Goal: Task Accomplishment & Management: Use online tool/utility

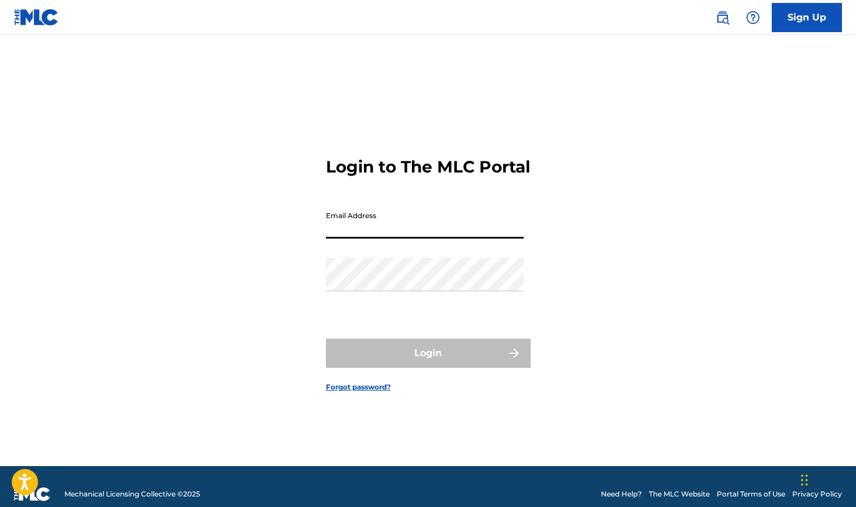
type input "[EMAIL_ADDRESS][DOMAIN_NAME]"
click at [428, 363] on button "Login" at bounding box center [428, 353] width 205 height 29
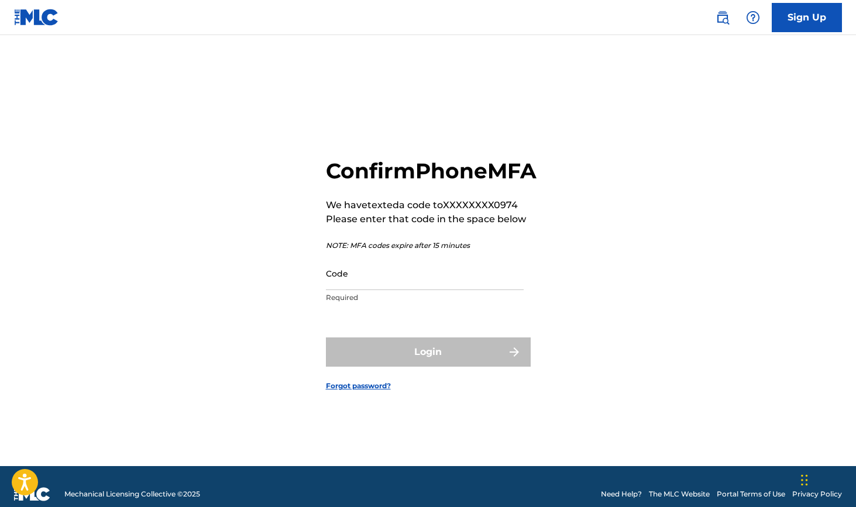
click at [400, 288] on input "Code" at bounding box center [425, 273] width 198 height 33
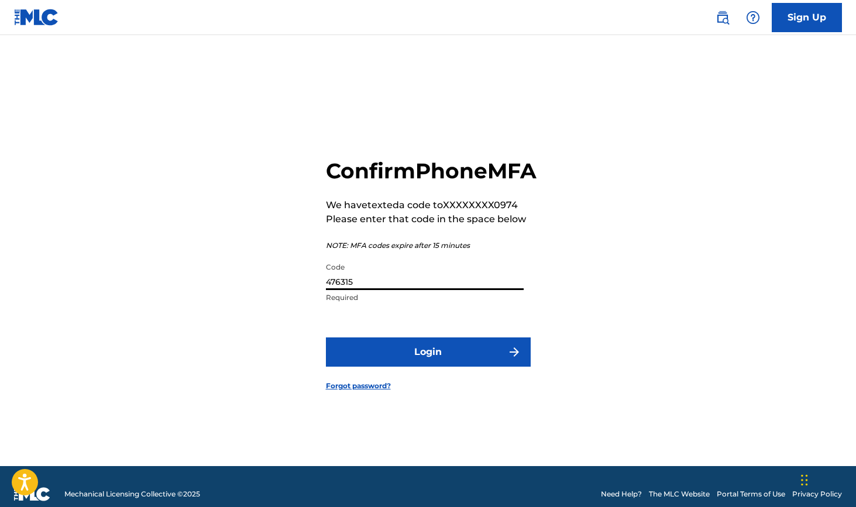
type input "476315"
click at [428, 365] on button "Login" at bounding box center [428, 352] width 205 height 29
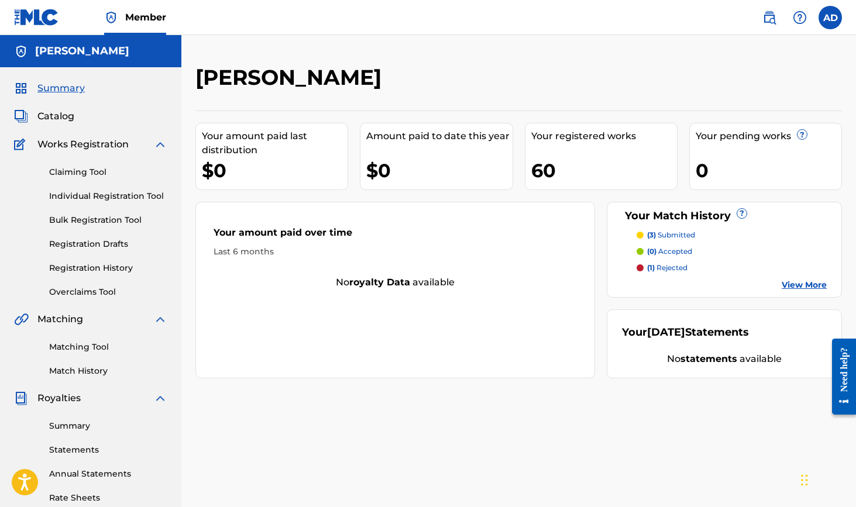
click at [658, 233] on p "(3) submitted" at bounding box center [671, 235] width 48 height 11
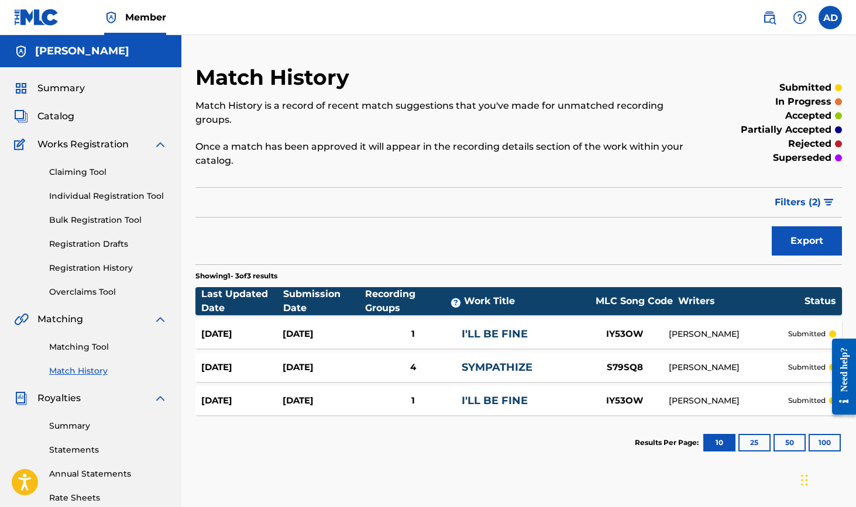
scroll to position [2, 0]
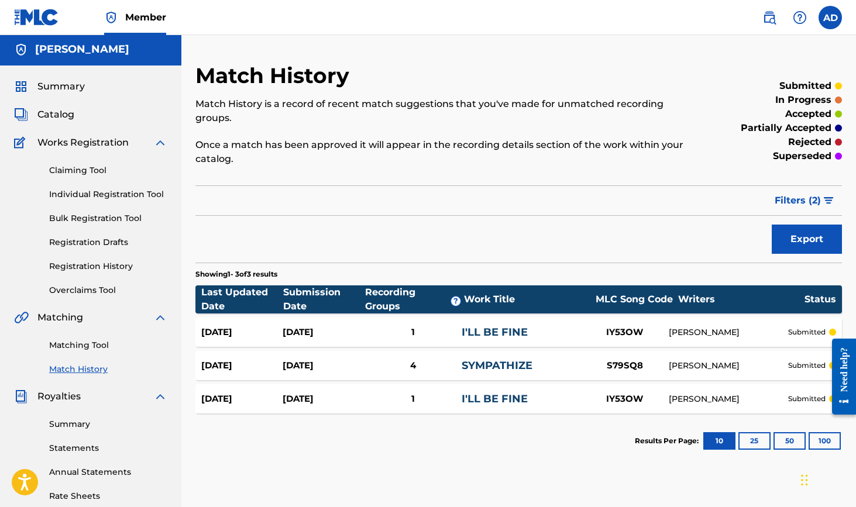
click at [58, 116] on span "Catalog" at bounding box center [55, 115] width 37 height 14
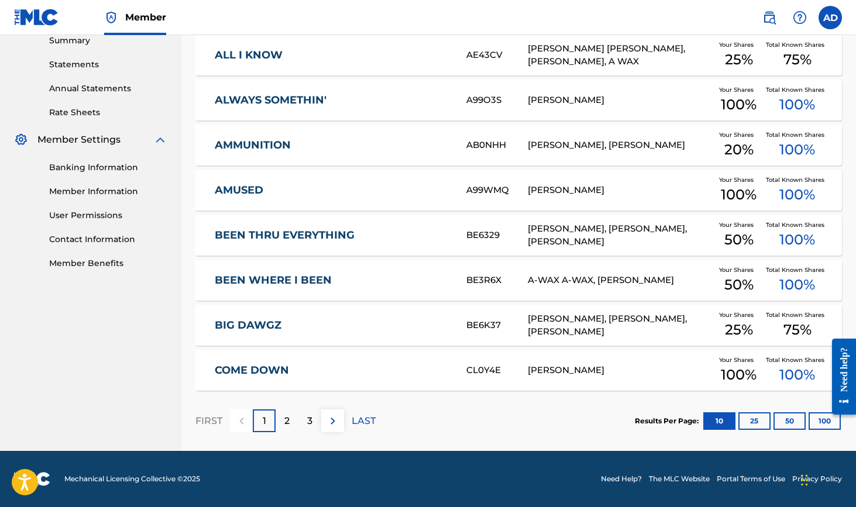
scroll to position [386, 0]
click at [364, 418] on p "LAST" at bounding box center [364, 421] width 24 height 14
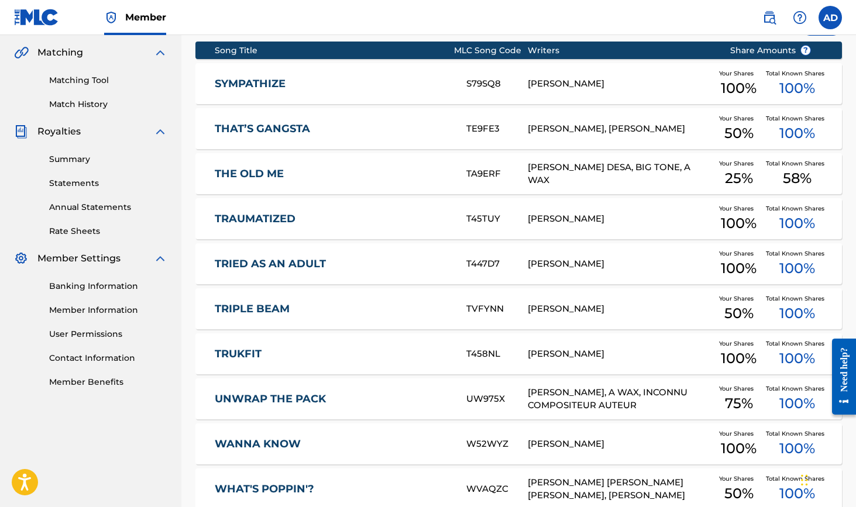
scroll to position [267, 0]
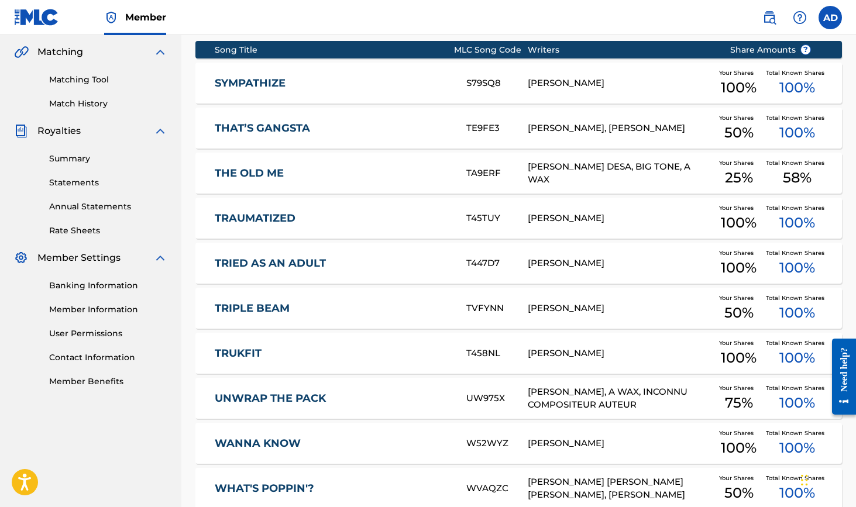
click at [97, 286] on link "Banking Information" at bounding box center [108, 286] width 118 height 12
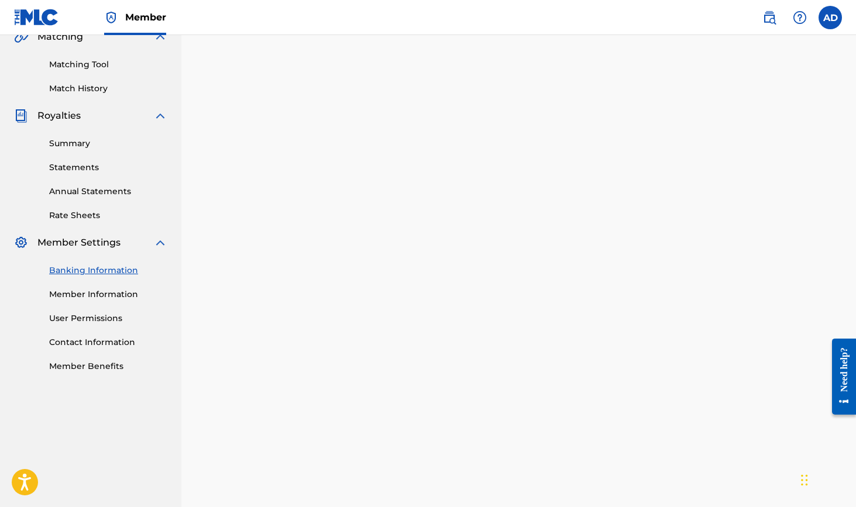
scroll to position [284, 0]
click at [67, 140] on link "Summary" at bounding box center [108, 142] width 118 height 12
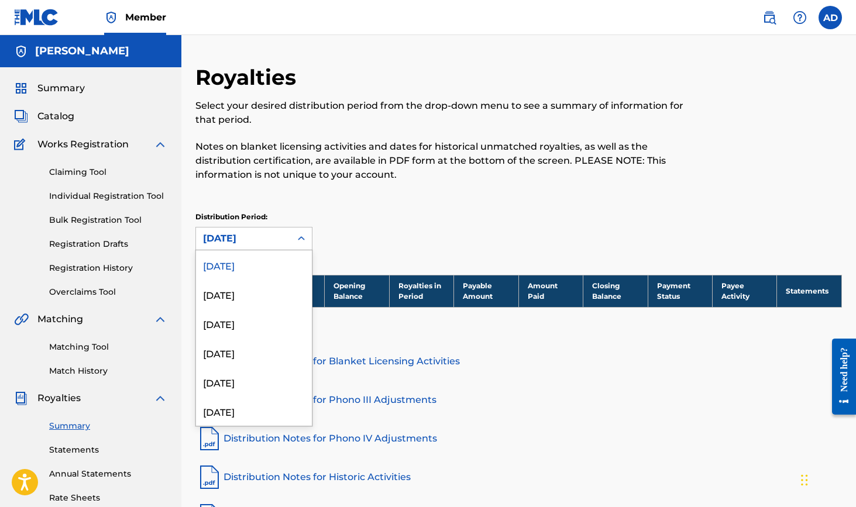
click at [266, 239] on div "[DATE]" at bounding box center [243, 239] width 81 height 14
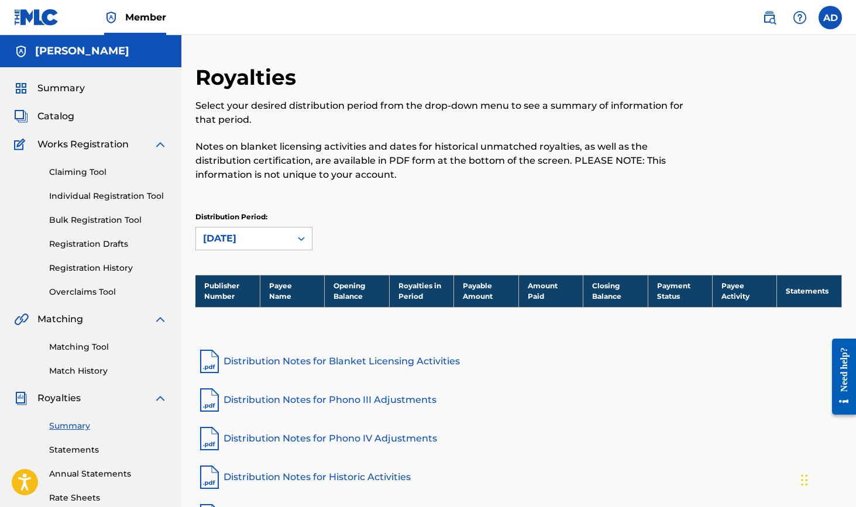
click at [47, 90] on span "Summary" at bounding box center [60, 88] width 47 height 14
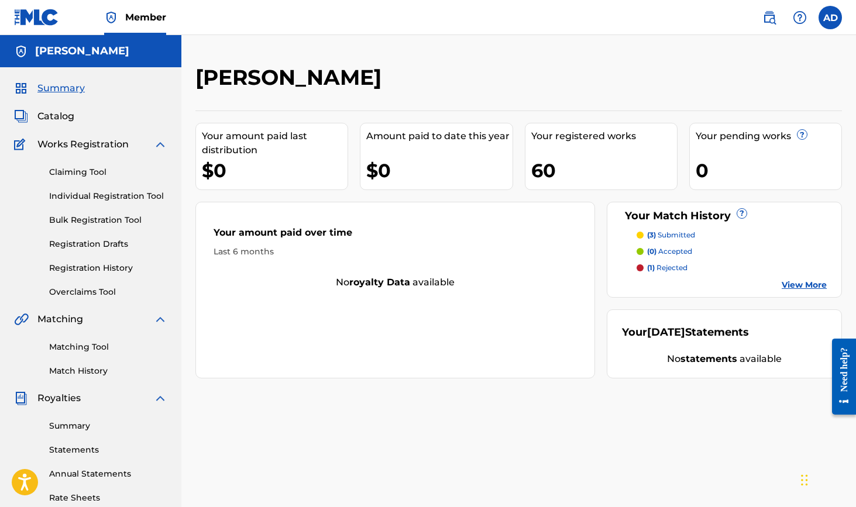
click at [803, 285] on link "View More" at bounding box center [804, 285] width 45 height 12
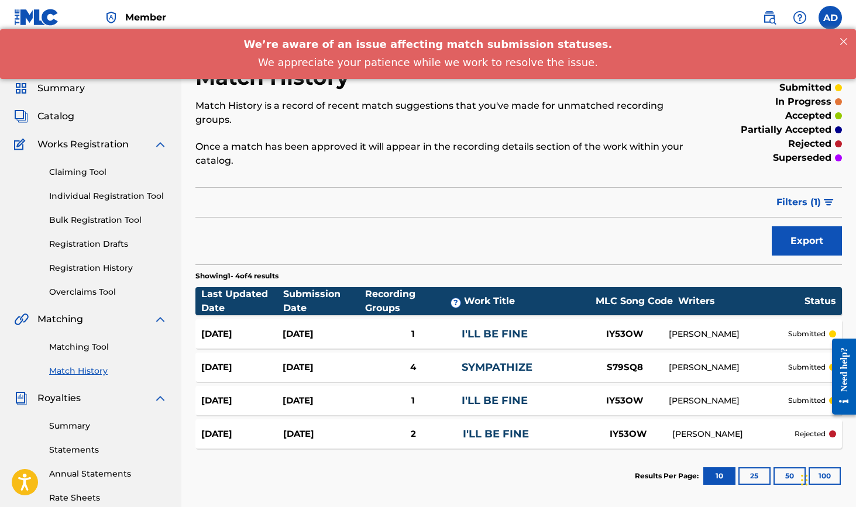
click at [81, 174] on link "Claiming Tool" at bounding box center [108, 172] width 118 height 12
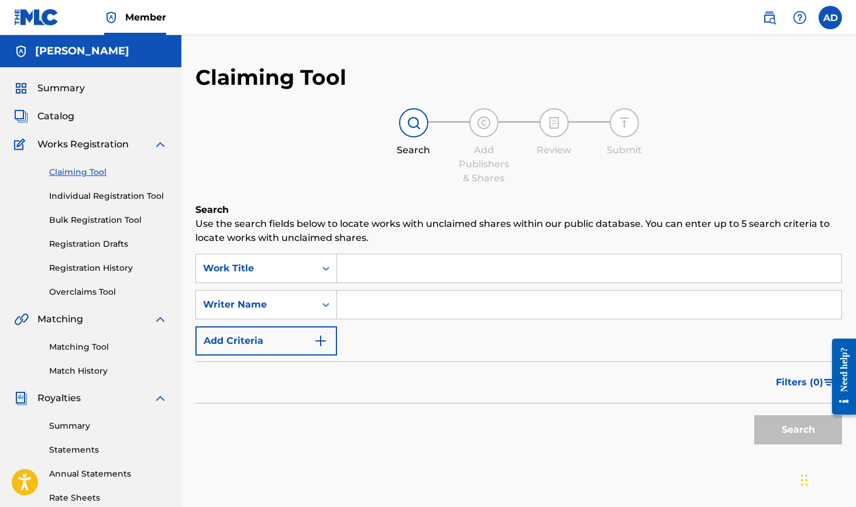
click at [355, 304] on input "Search Form" at bounding box center [589, 305] width 504 height 28
type input "[PERSON_NAME] doppie"
click at [798, 430] on button "Search" at bounding box center [798, 429] width 88 height 29
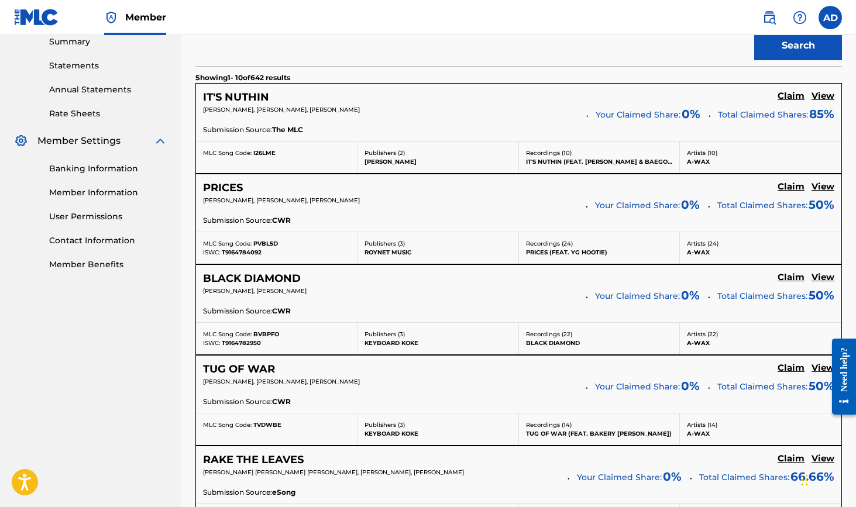
scroll to position [390, 0]
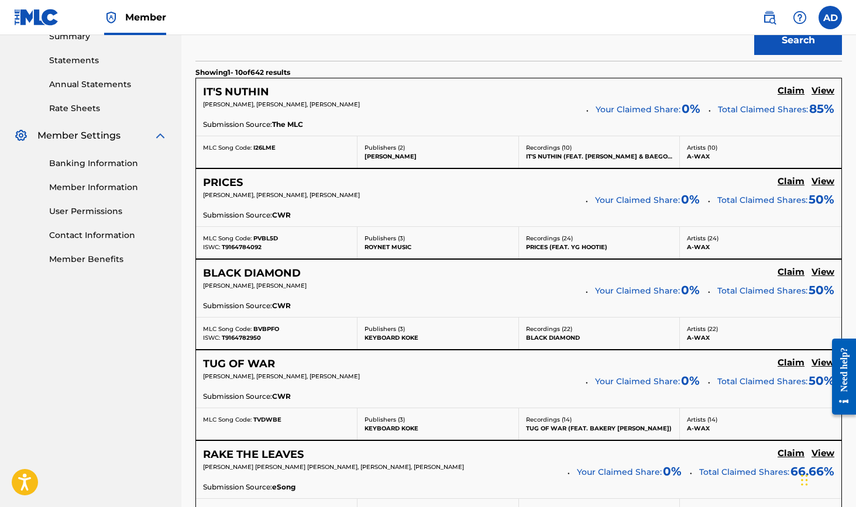
click at [792, 180] on h5 "Claim" at bounding box center [791, 181] width 27 height 11
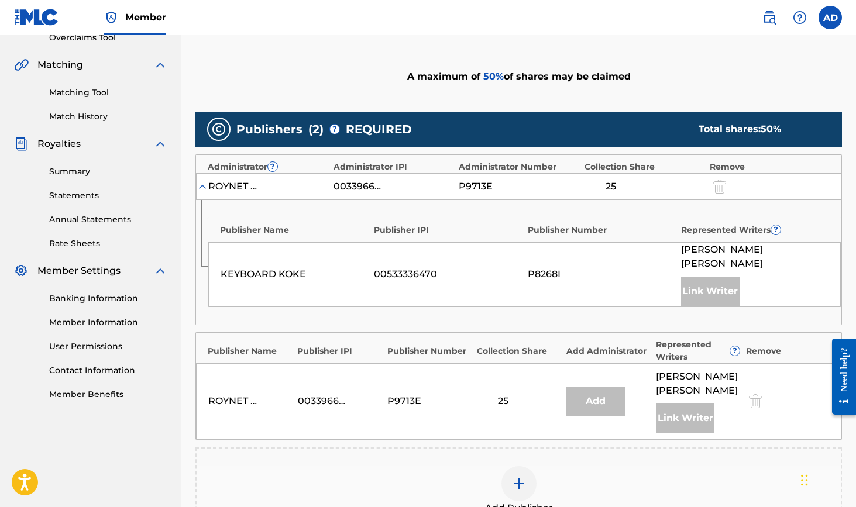
scroll to position [299, 0]
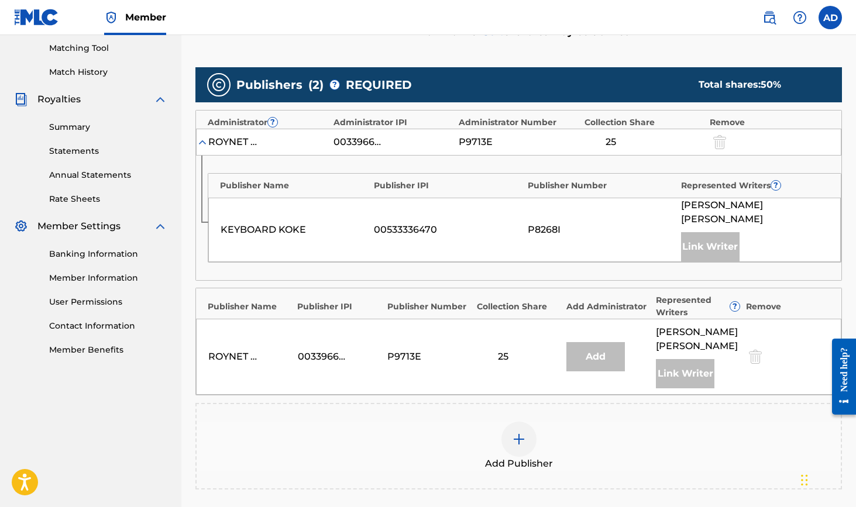
click at [600, 342] on div "Add" at bounding box center [595, 356] width 59 height 29
click at [518, 432] on img at bounding box center [519, 439] width 14 height 14
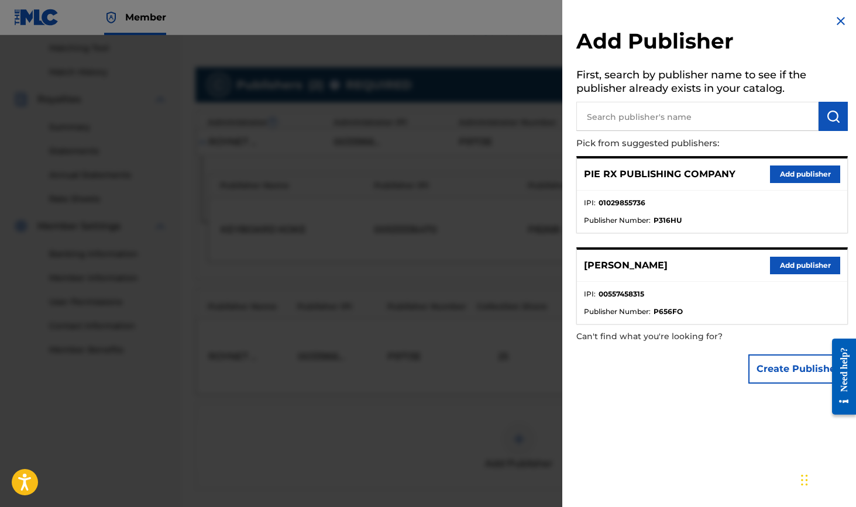
click at [789, 170] on button "Add publisher" at bounding box center [805, 175] width 70 height 18
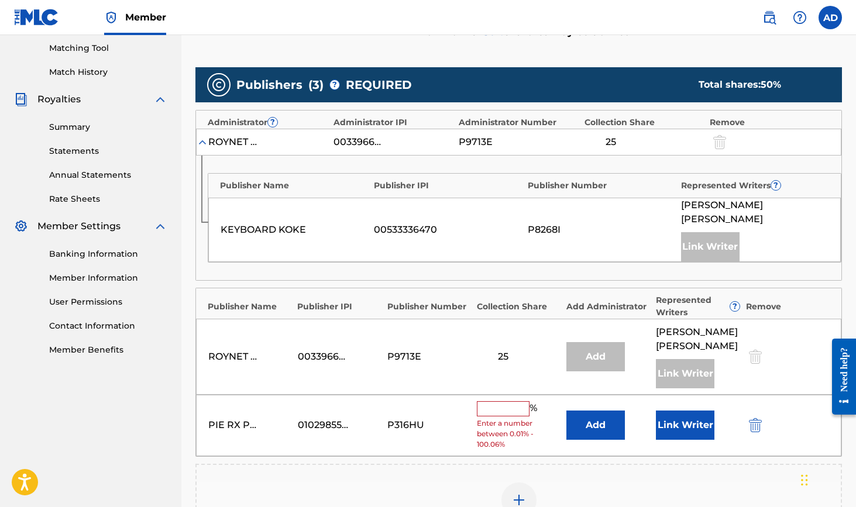
click at [501, 401] on input "text" at bounding box center [503, 408] width 53 height 15
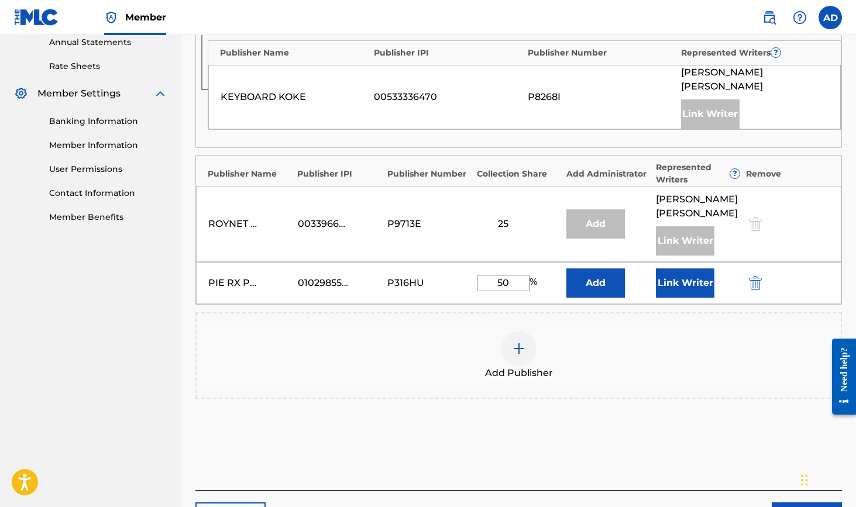
scroll to position [499, 1]
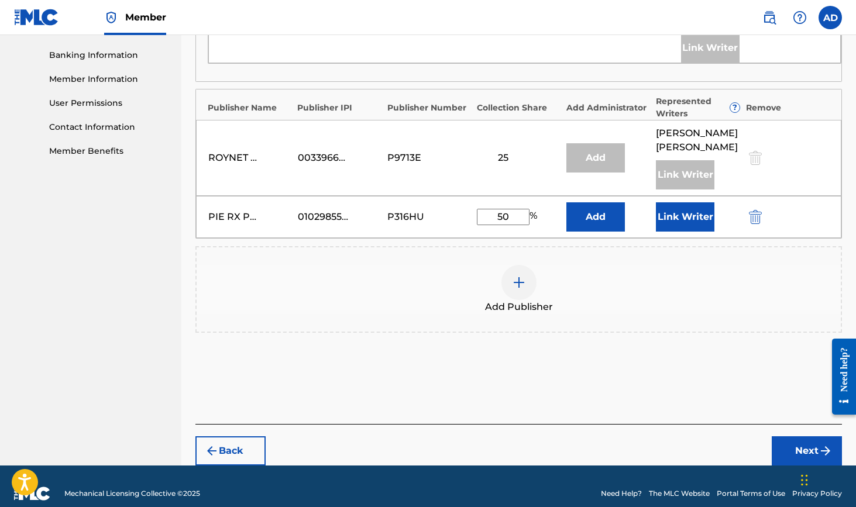
type input "50"
click at [819, 444] on img "submit" at bounding box center [825, 451] width 14 height 14
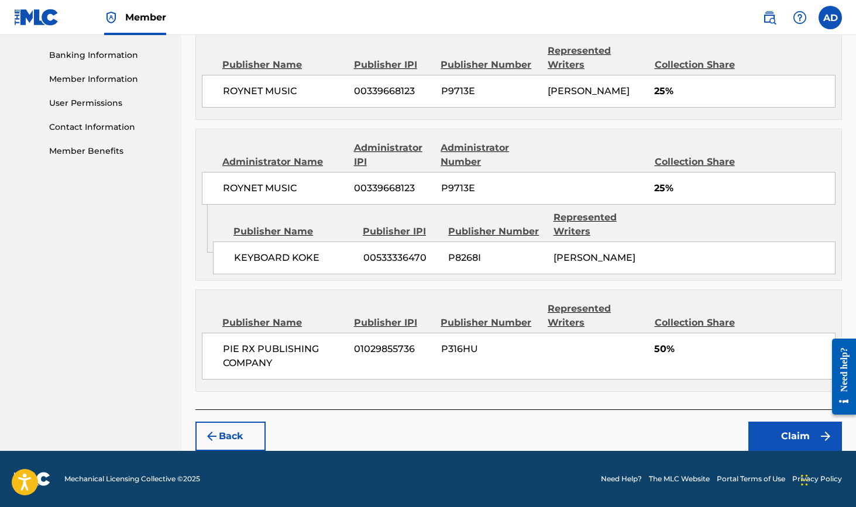
scroll to position [523, 0]
click at [803, 441] on button "Claim" at bounding box center [795, 436] width 94 height 29
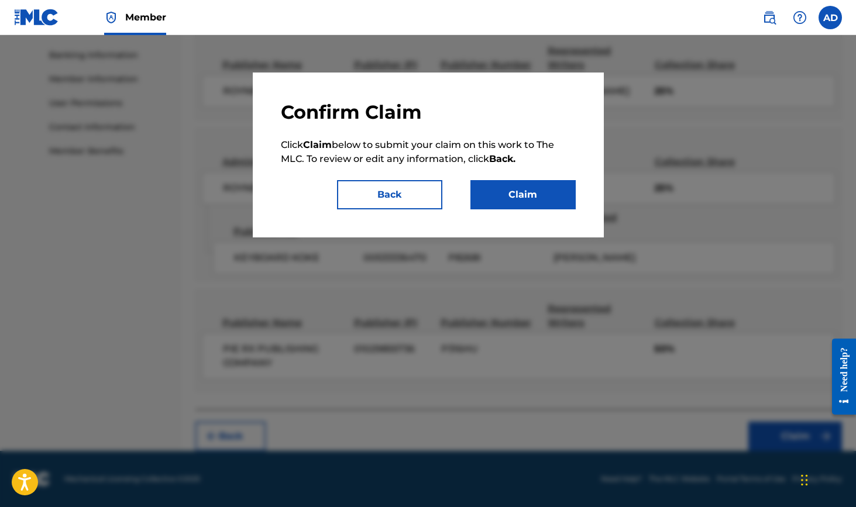
click at [508, 206] on button "Claim" at bounding box center [522, 194] width 105 height 29
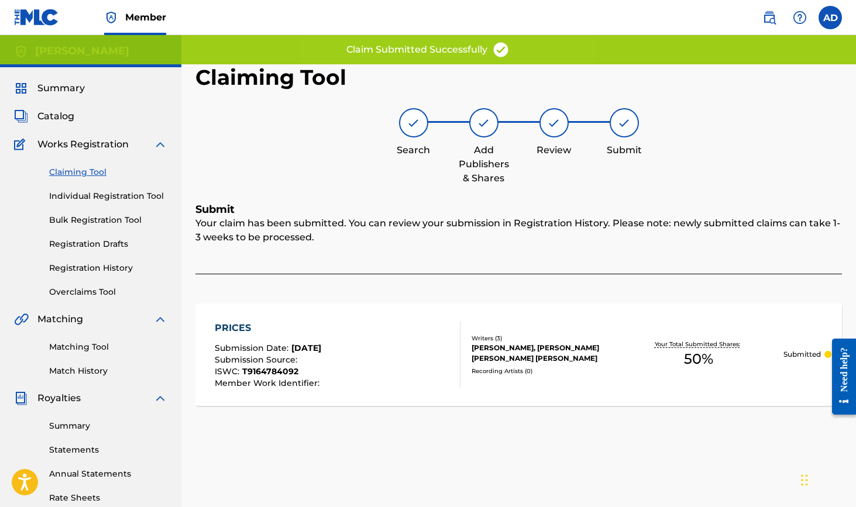
scroll to position [0, 0]
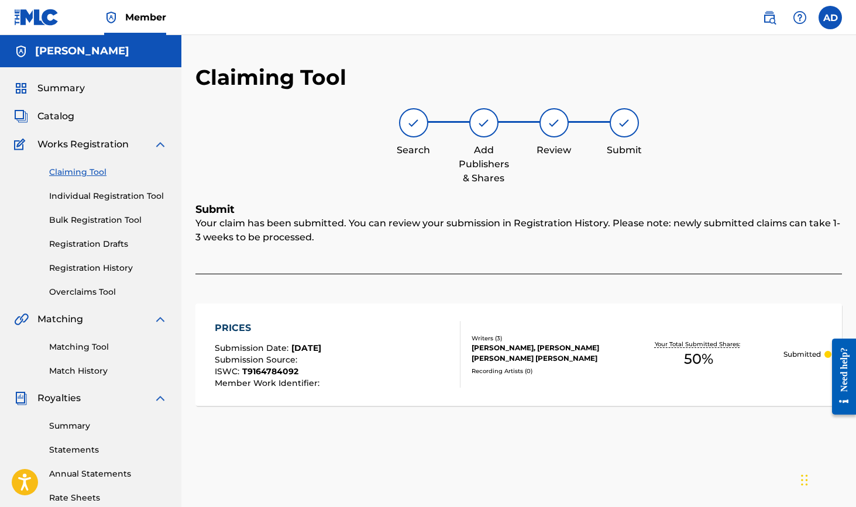
click at [94, 171] on link "Claiming Tool" at bounding box center [108, 172] width 118 height 12
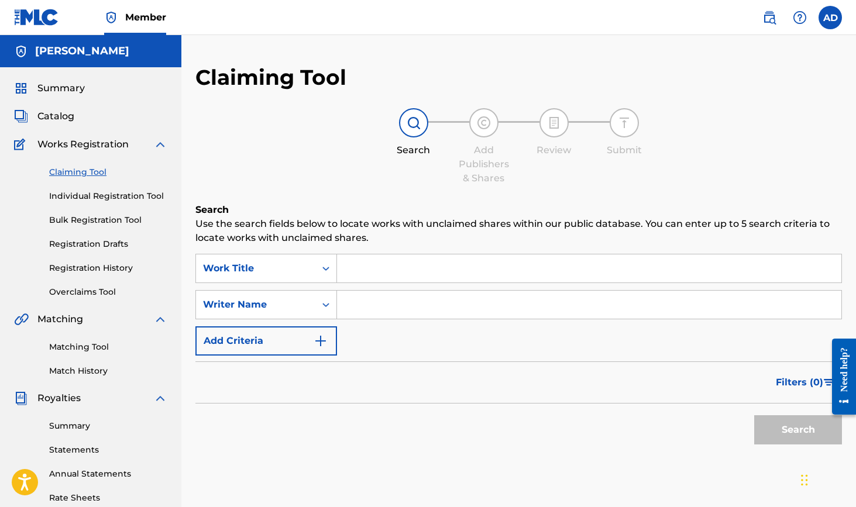
click at [352, 297] on input "Search Form" at bounding box center [589, 305] width 504 height 28
type input "[PERSON_NAME] doppie"
click at [798, 430] on button "Search" at bounding box center [798, 429] width 88 height 29
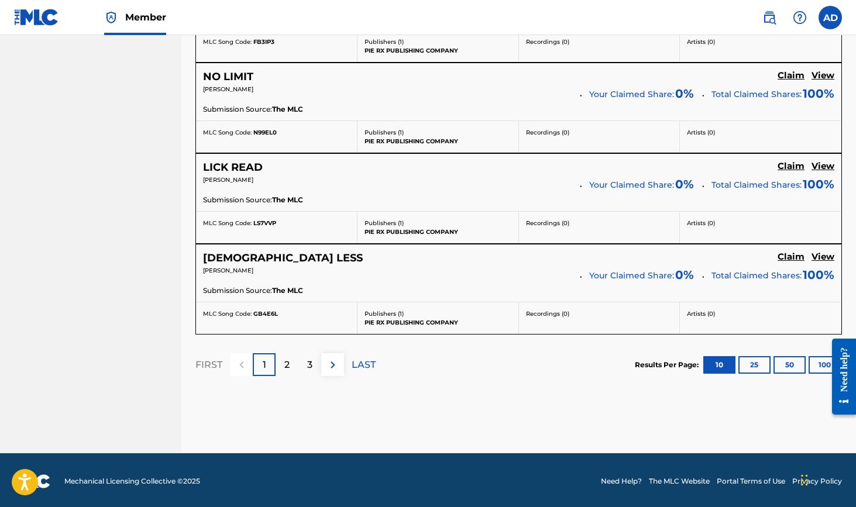
scroll to position [1039, 0]
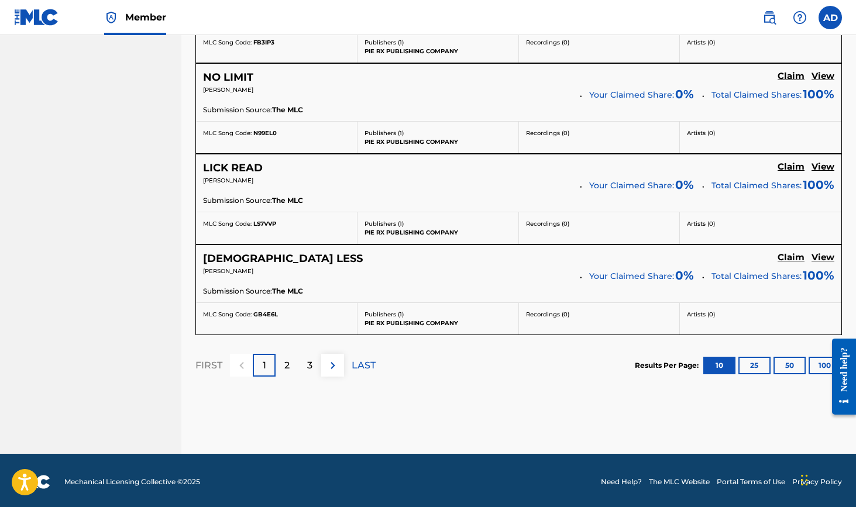
click at [364, 363] on p "LAST" at bounding box center [364, 366] width 24 height 14
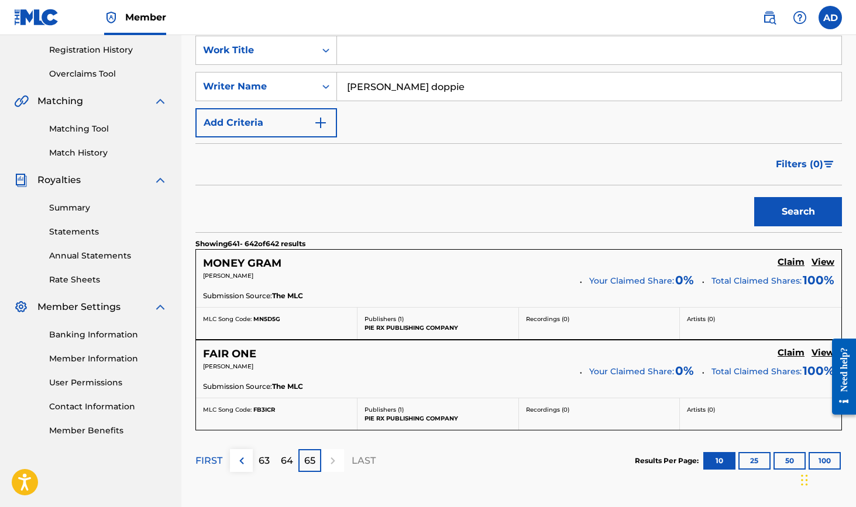
click at [787, 353] on h5 "Claim" at bounding box center [791, 353] width 27 height 11
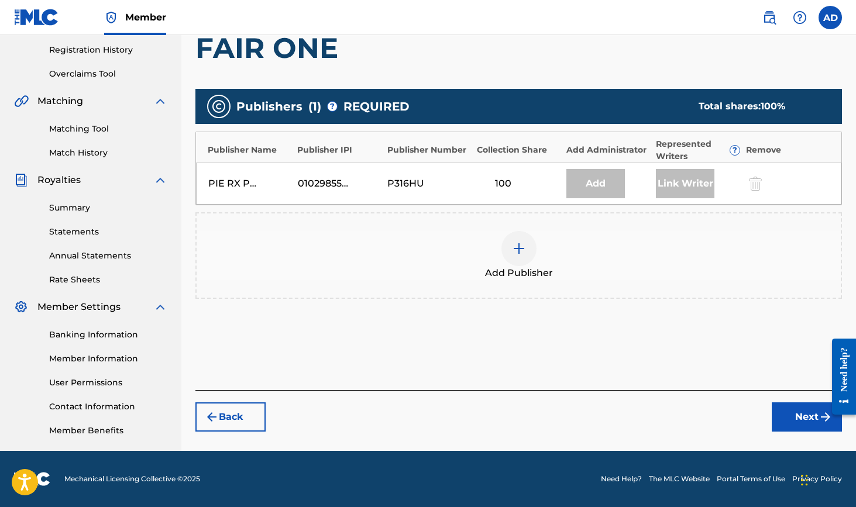
click at [514, 253] on img at bounding box center [519, 249] width 14 height 14
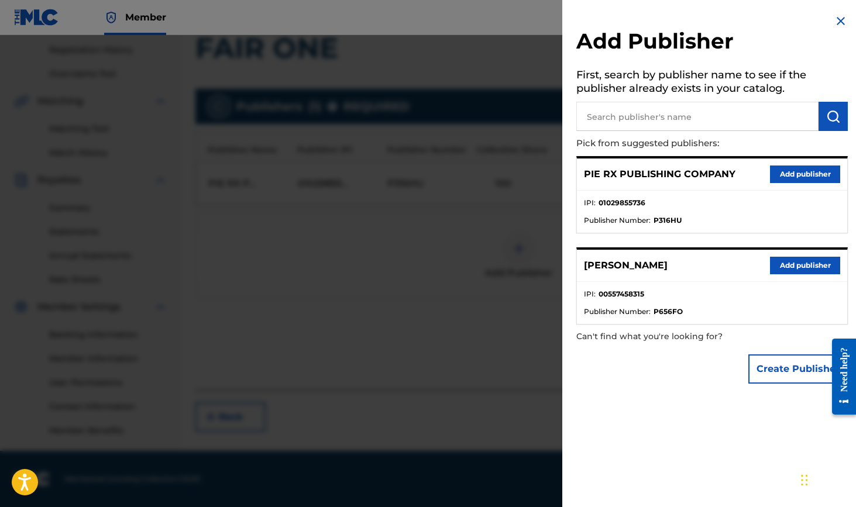
click at [782, 171] on button "Add publisher" at bounding box center [805, 175] width 70 height 18
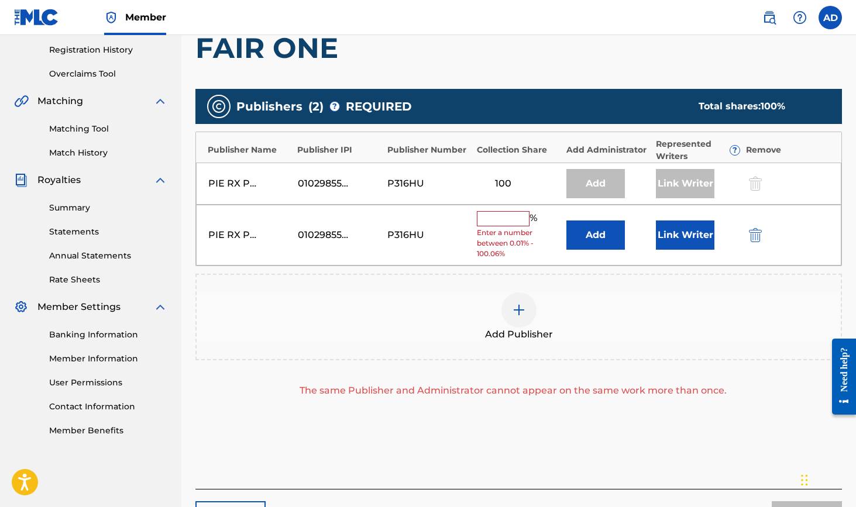
click at [517, 216] on input "text" at bounding box center [503, 218] width 53 height 15
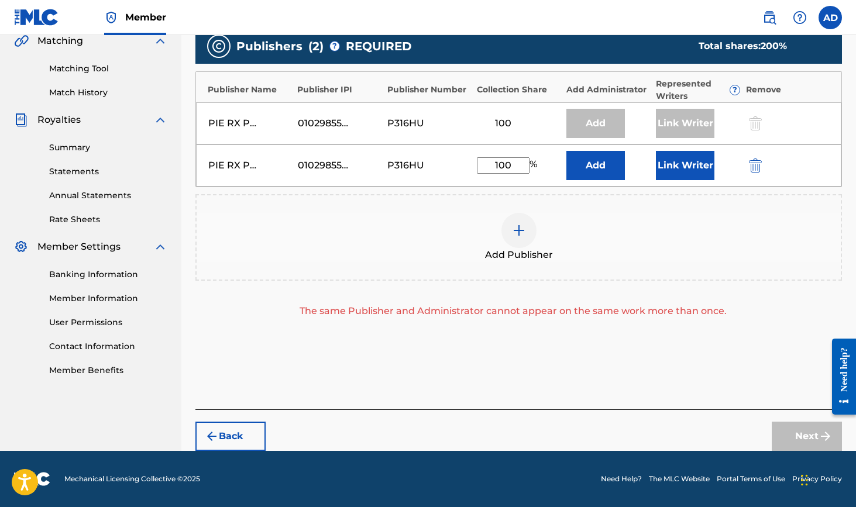
scroll to position [278, 0]
type input "1"
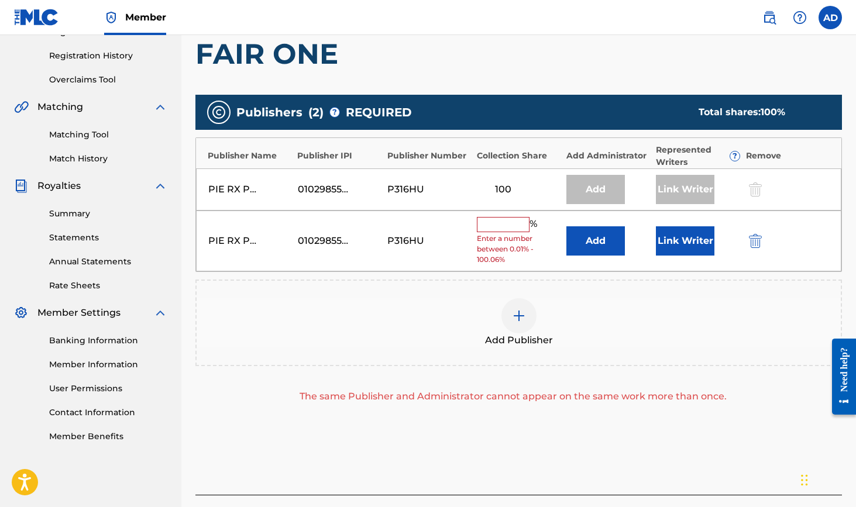
scroll to position [213, 0]
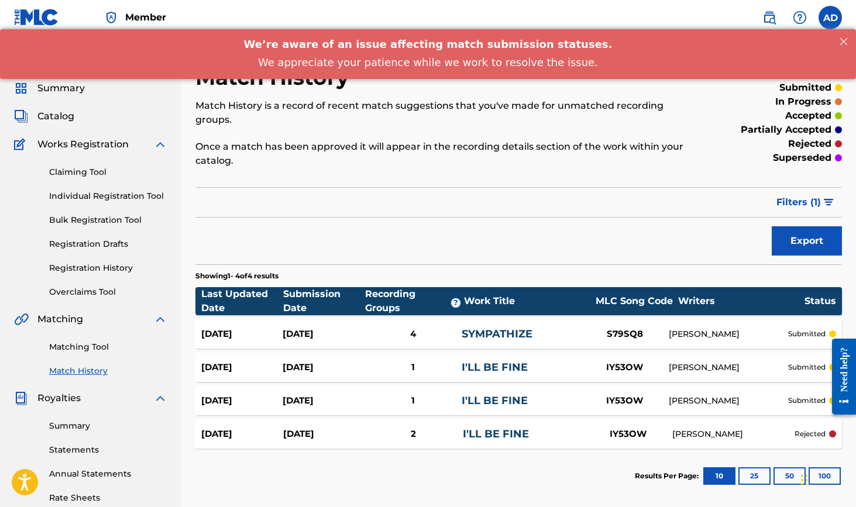
click at [91, 170] on link "Claiming Tool" at bounding box center [108, 172] width 118 height 12
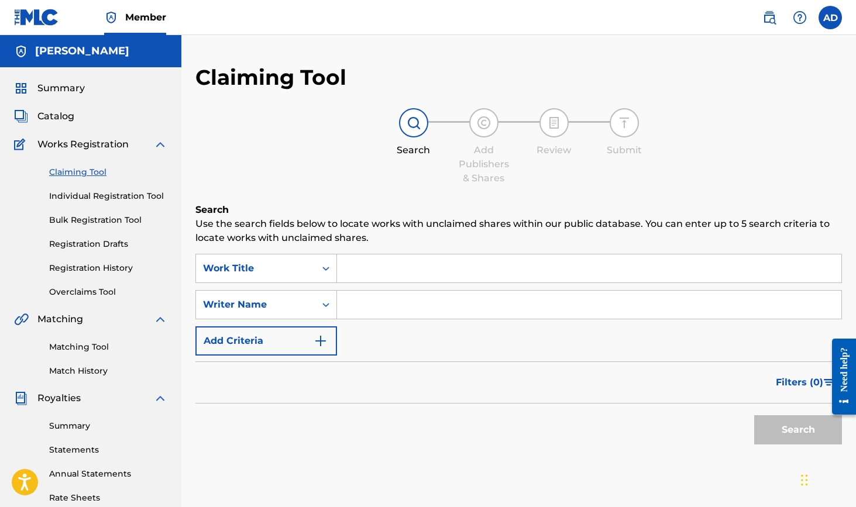
click at [358, 271] on input "Search Form" at bounding box center [589, 268] width 504 height 28
click at [360, 315] on input "Search Form" at bounding box center [589, 305] width 504 height 28
type input "[PERSON_NAME] doppie"
click at [798, 430] on button "Search" at bounding box center [798, 429] width 88 height 29
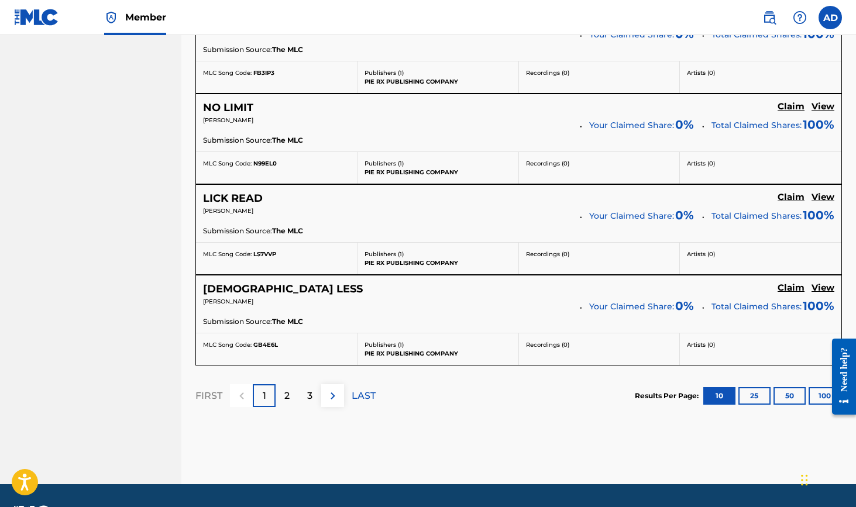
scroll to position [1013, 0]
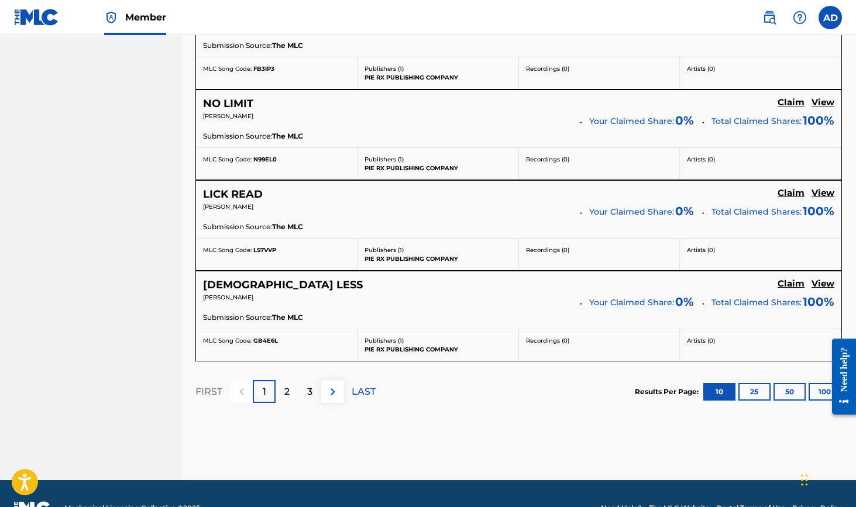
click at [281, 391] on div "2" at bounding box center [287, 391] width 23 height 23
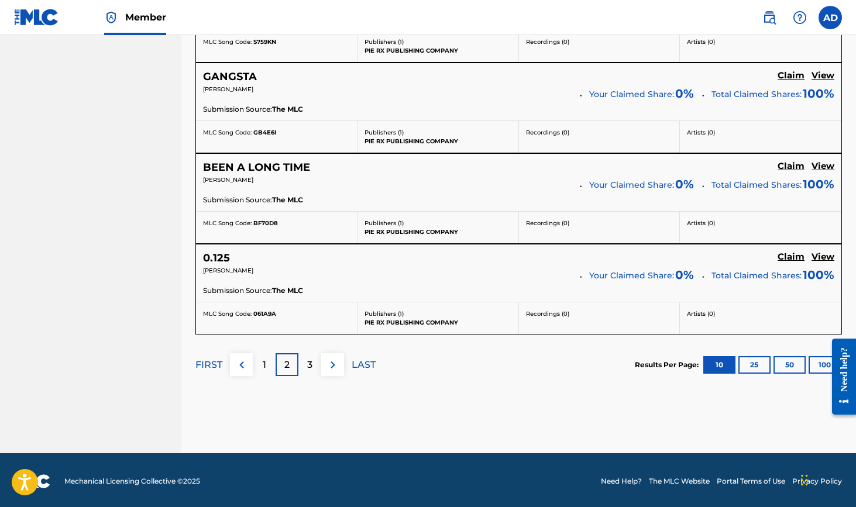
scroll to position [1039, 0]
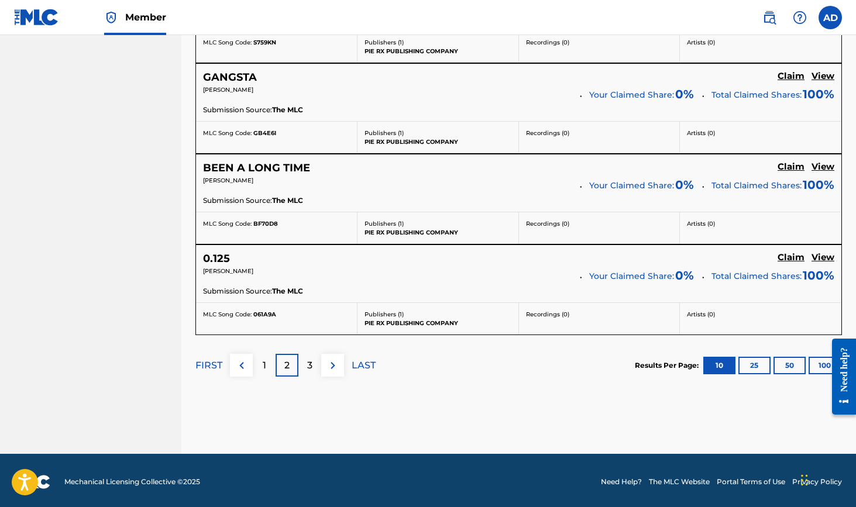
click at [309, 360] on p "3" at bounding box center [309, 366] width 5 height 14
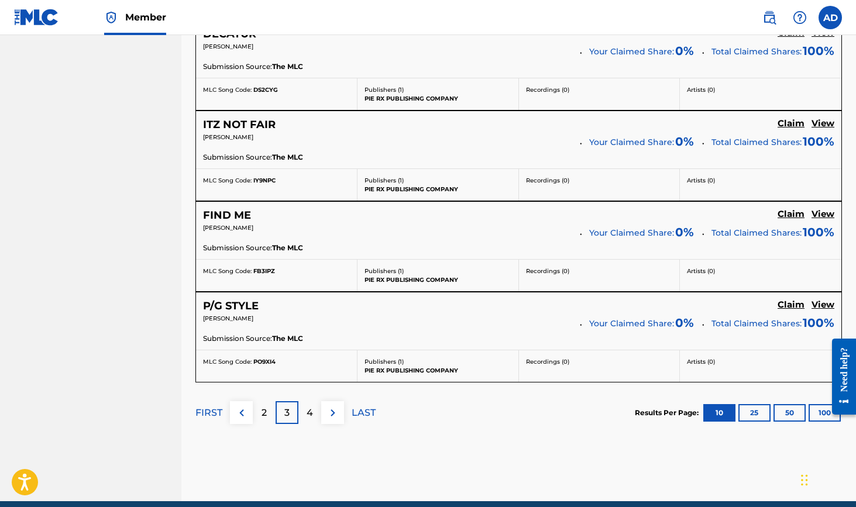
scroll to position [992, 0]
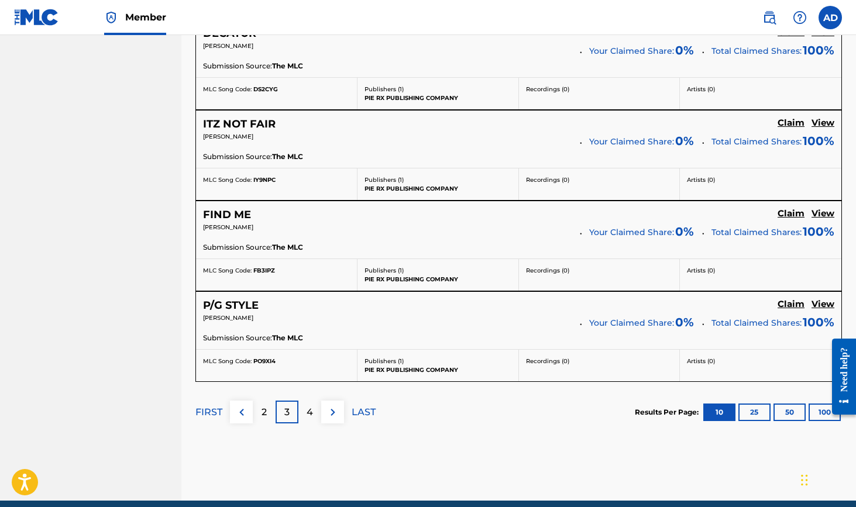
click at [308, 410] on p "4" at bounding box center [310, 412] width 6 height 14
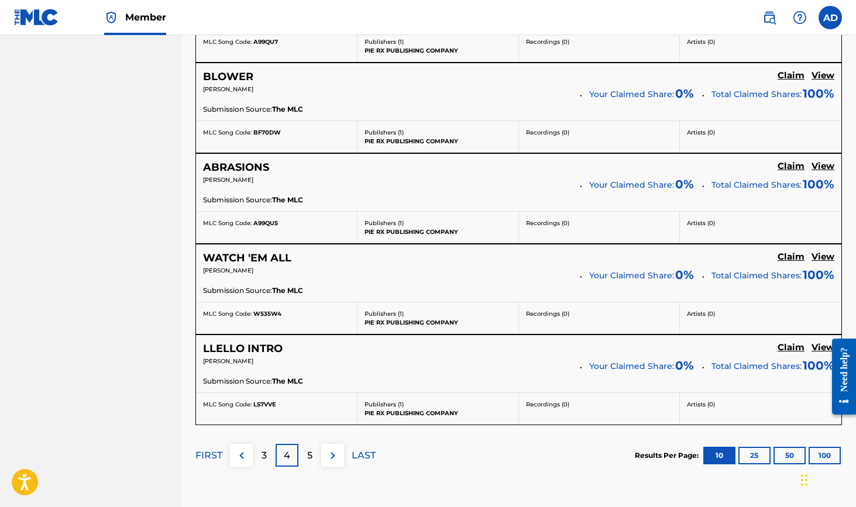
scroll to position [950, 0]
click at [308, 450] on p "5" at bounding box center [309, 455] width 5 height 14
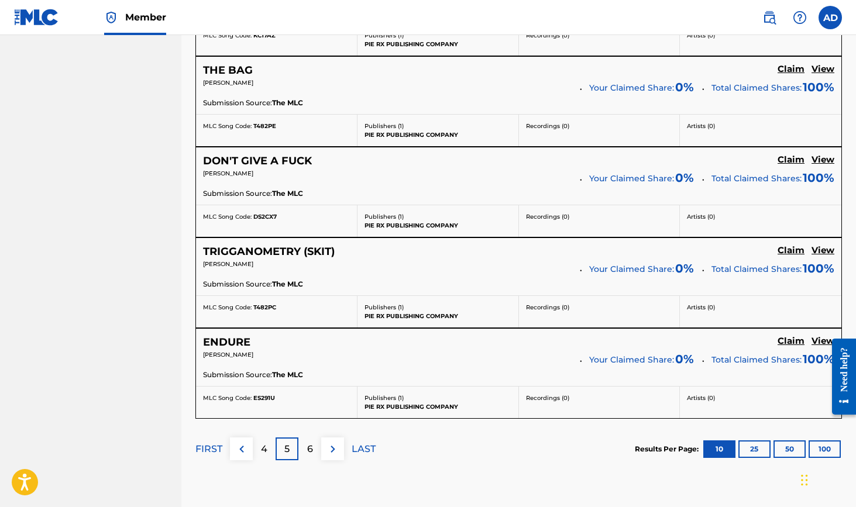
scroll to position [956, 0]
click at [311, 452] on p "6" at bounding box center [310, 449] width 6 height 14
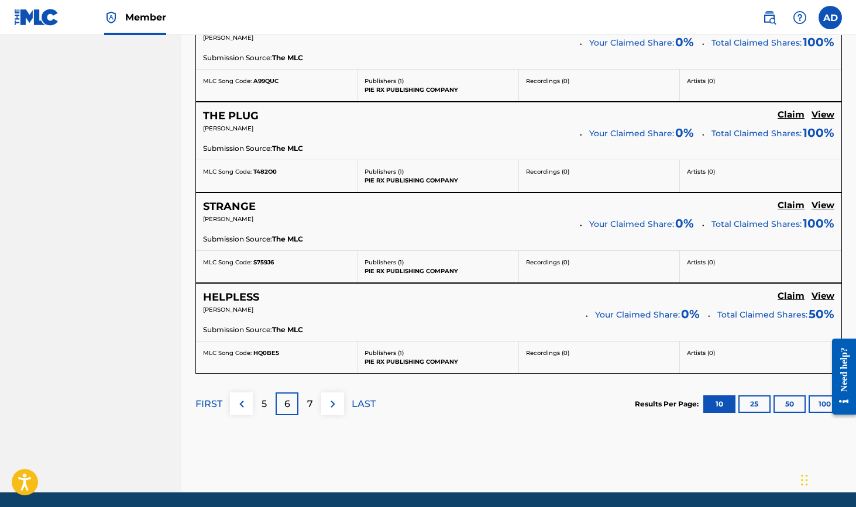
scroll to position [1039, 0]
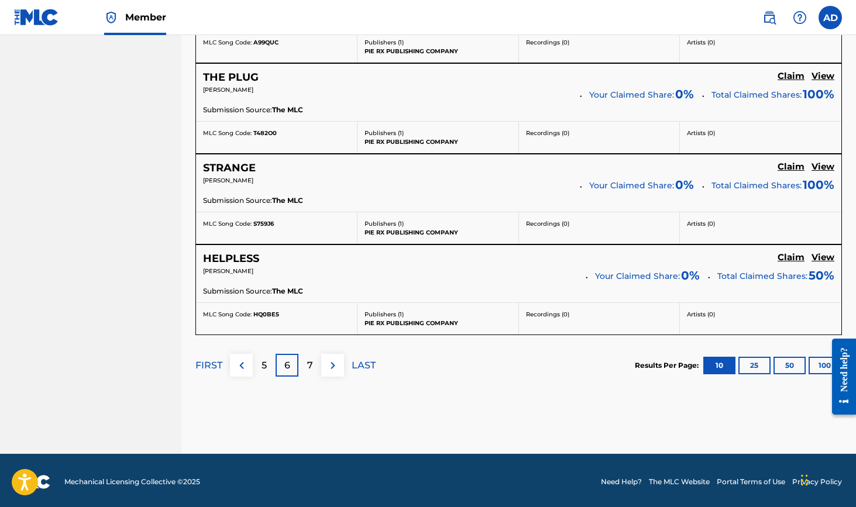
click at [310, 366] on p "7" at bounding box center [310, 366] width 6 height 14
click at [311, 361] on p "8" at bounding box center [310, 366] width 6 height 14
click at [308, 361] on p "9" at bounding box center [310, 366] width 6 height 14
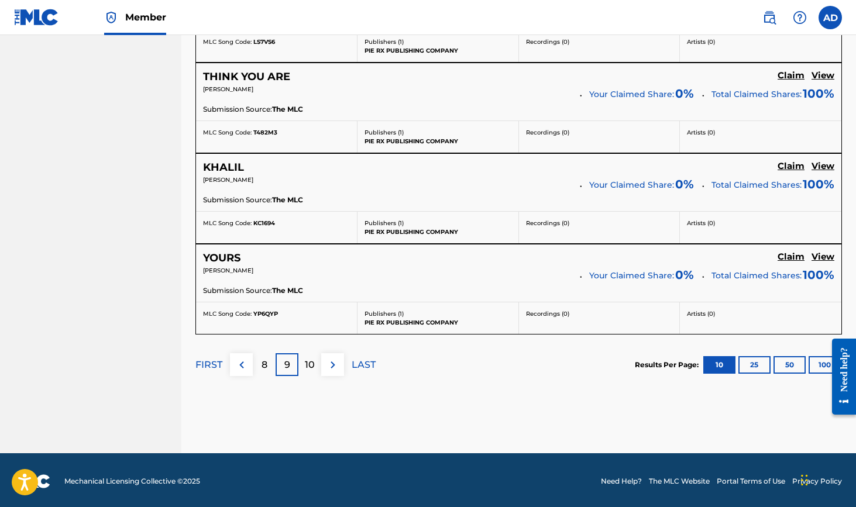
scroll to position [1039, 0]
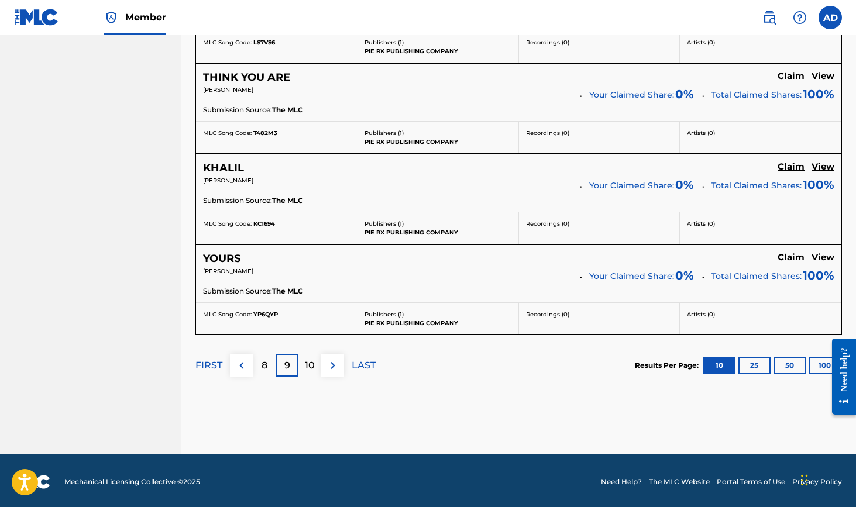
click at [308, 364] on p "10" at bounding box center [310, 366] width 10 height 14
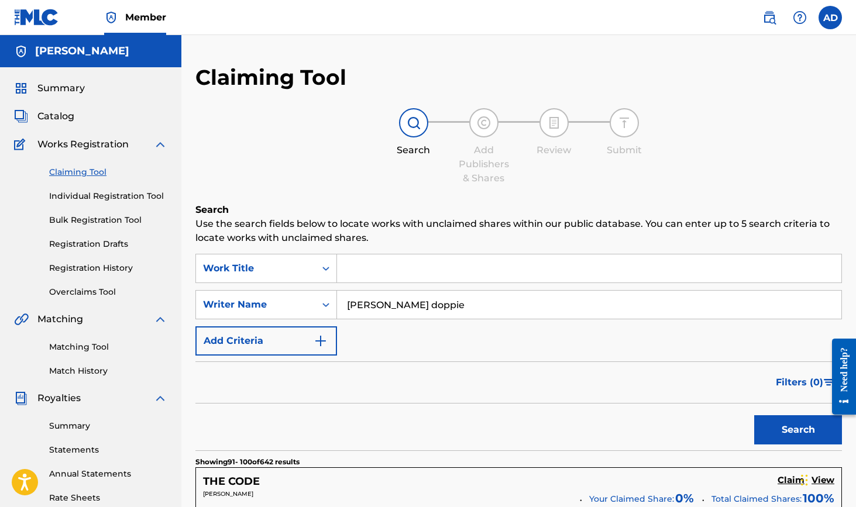
scroll to position [0, 0]
click at [84, 270] on link "Registration History" at bounding box center [108, 268] width 118 height 12
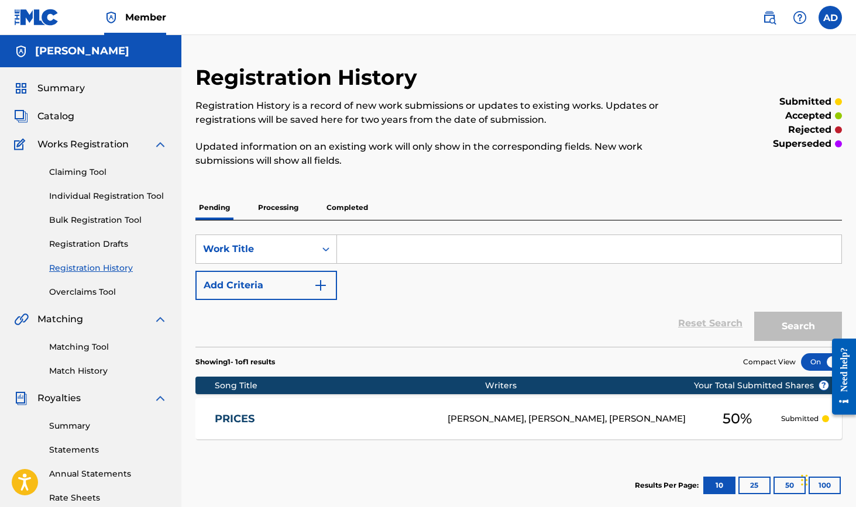
click at [276, 210] on p "Processing" at bounding box center [277, 207] width 47 height 25
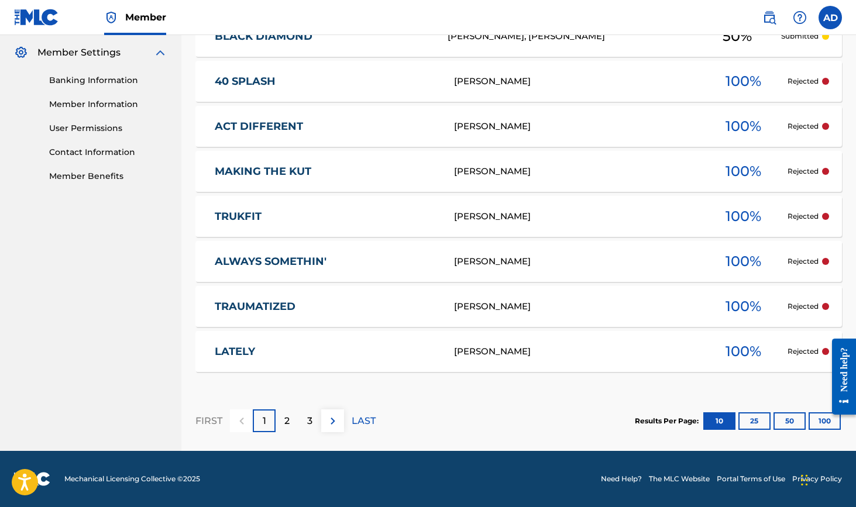
scroll to position [473, 0]
click at [305, 424] on div "3" at bounding box center [309, 421] width 23 height 23
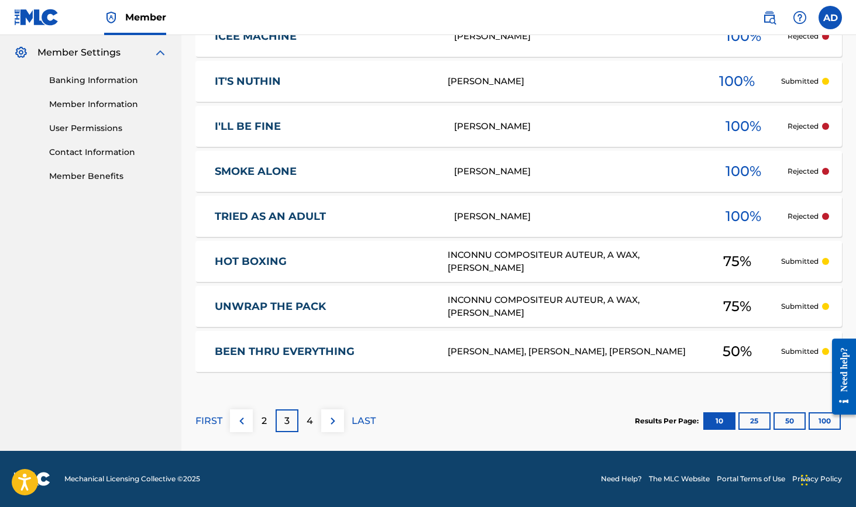
click at [308, 418] on p "4" at bounding box center [310, 421] width 6 height 14
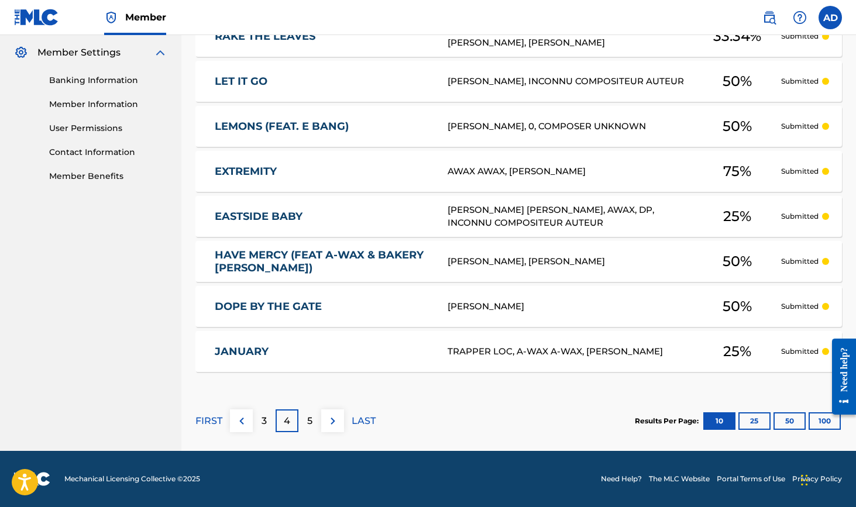
click at [312, 423] on p "5" at bounding box center [309, 421] width 5 height 14
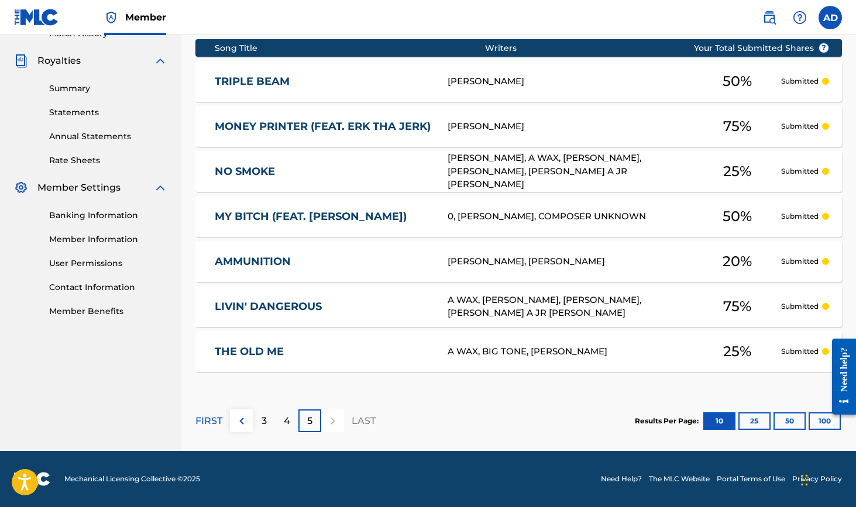
scroll to position [338, 0]
click at [269, 419] on div "3" at bounding box center [264, 421] width 23 height 23
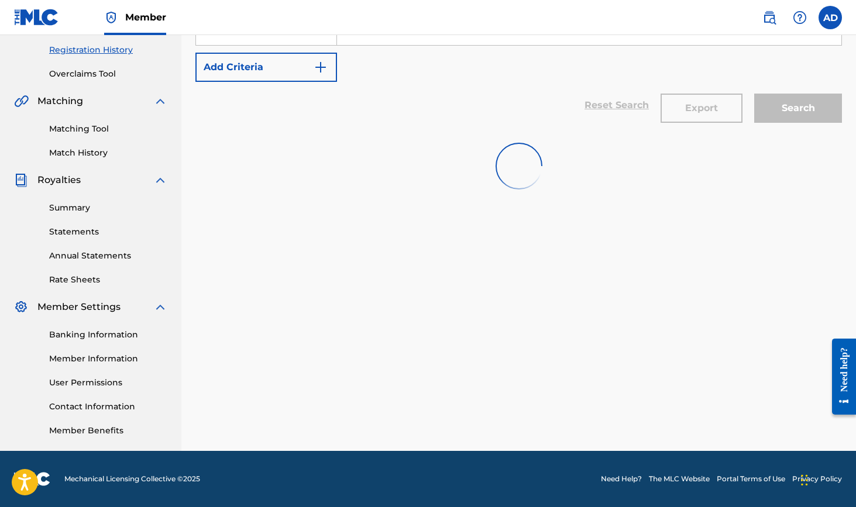
scroll to position [218, 0]
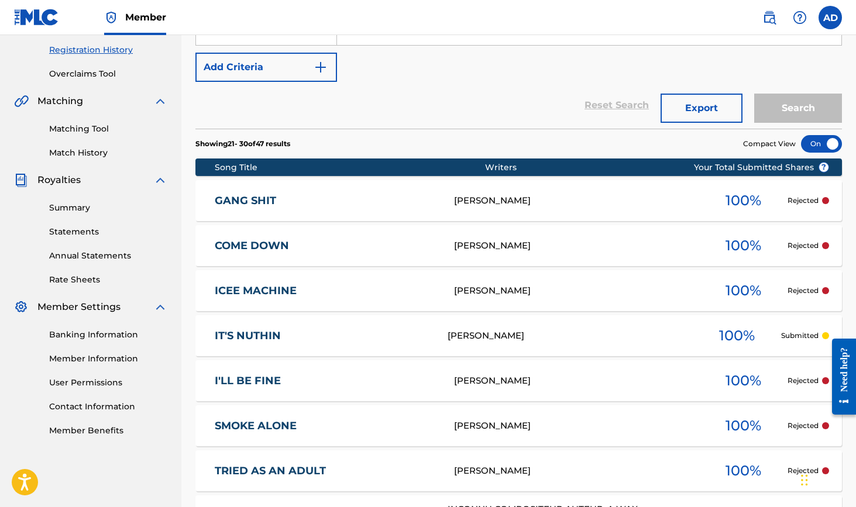
click at [817, 201] on p "Rejected" at bounding box center [802, 200] width 31 height 11
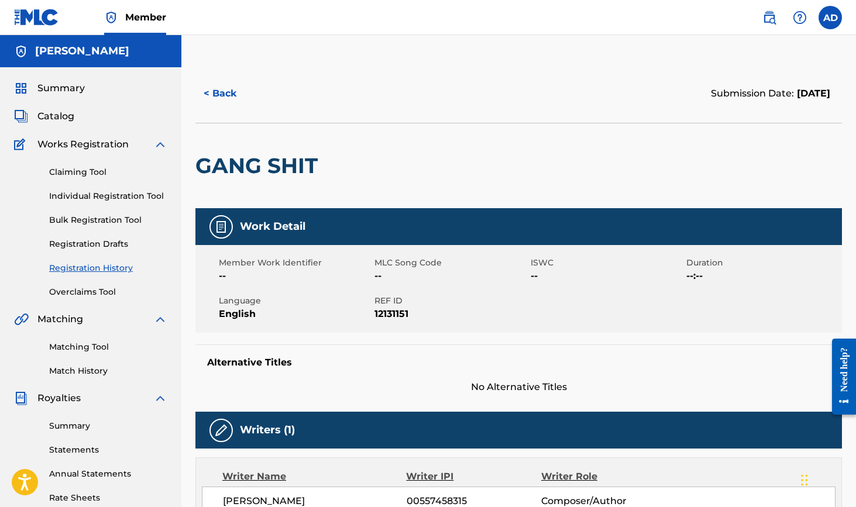
click at [63, 115] on span "Catalog" at bounding box center [55, 116] width 37 height 14
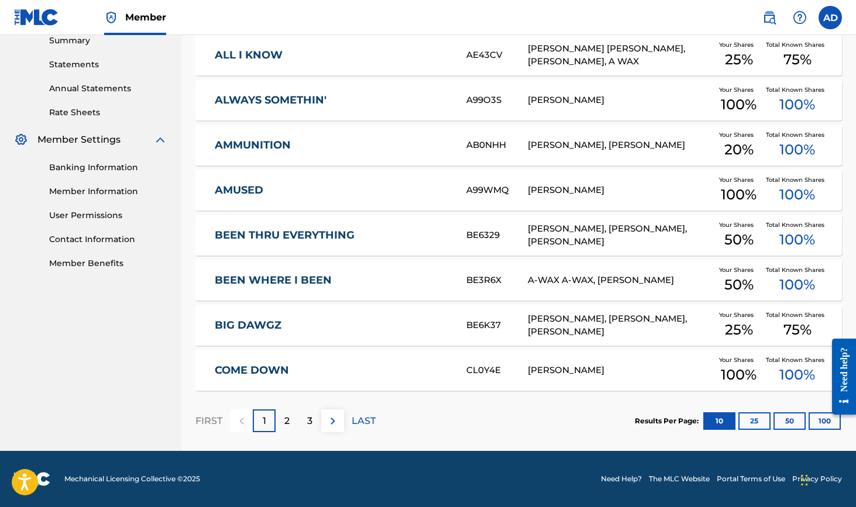
scroll to position [386, 0]
click at [287, 424] on p "2" at bounding box center [286, 421] width 5 height 14
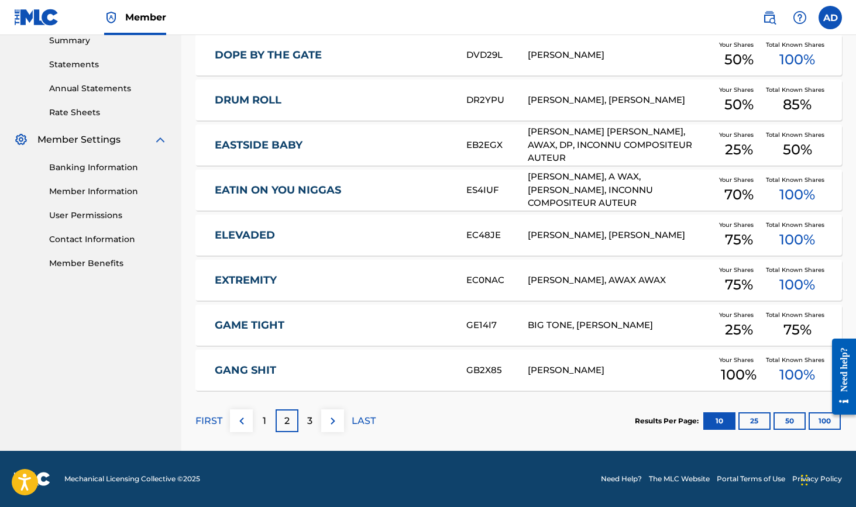
click at [309, 422] on p "3" at bounding box center [309, 421] width 5 height 14
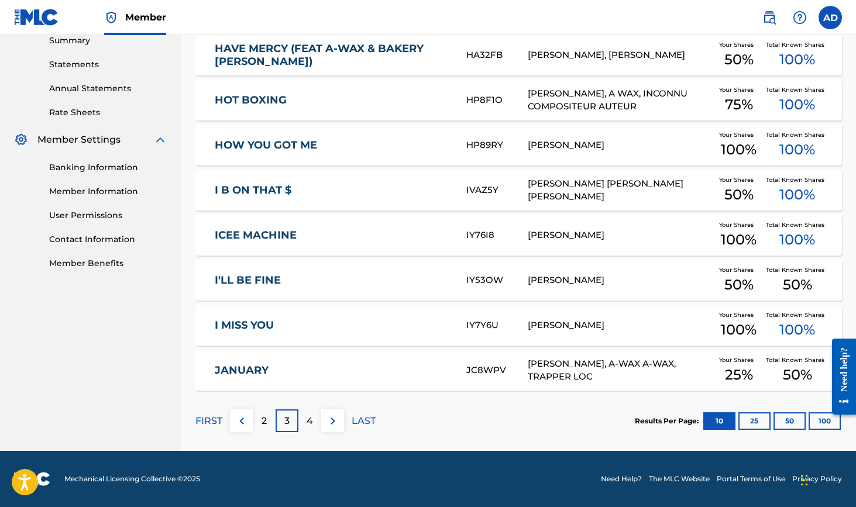
click at [307, 422] on p "4" at bounding box center [310, 421] width 6 height 14
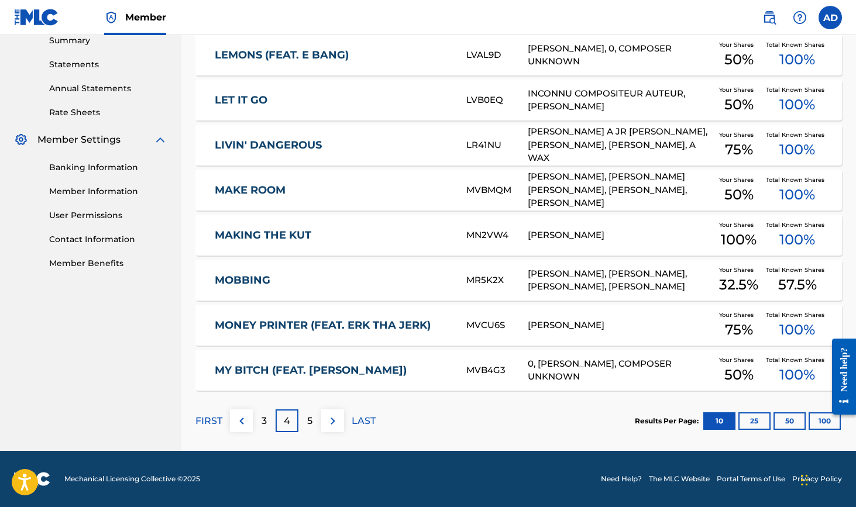
scroll to position [386, 0]
click at [307, 420] on p "5" at bounding box center [309, 421] width 5 height 14
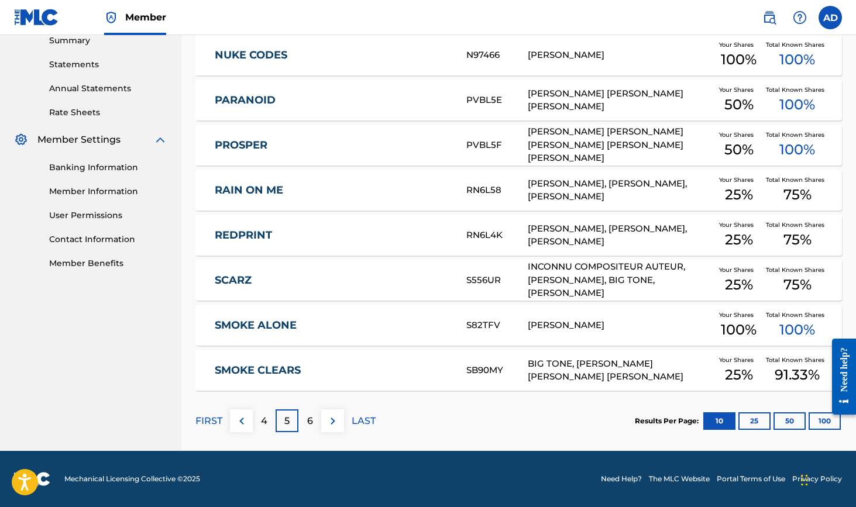
click at [307, 420] on p "6" at bounding box center [310, 421] width 6 height 14
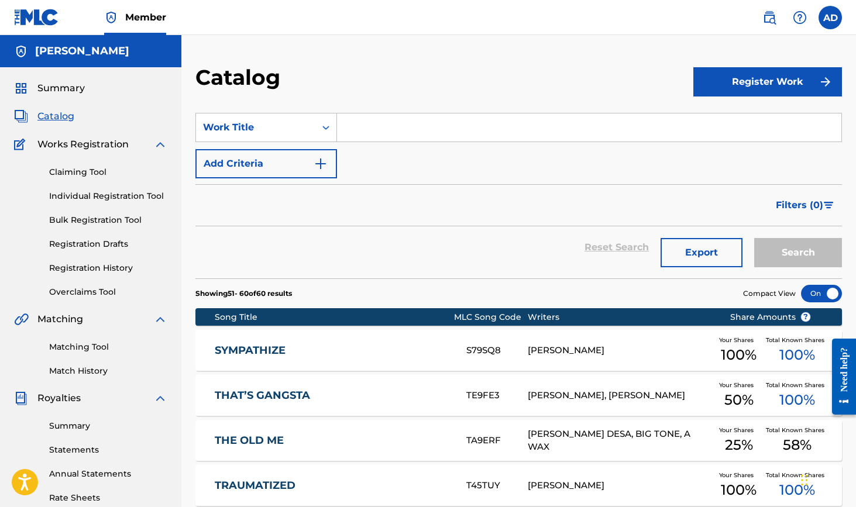
scroll to position [0, 0]
click at [105, 269] on link "Registration History" at bounding box center [108, 268] width 118 height 12
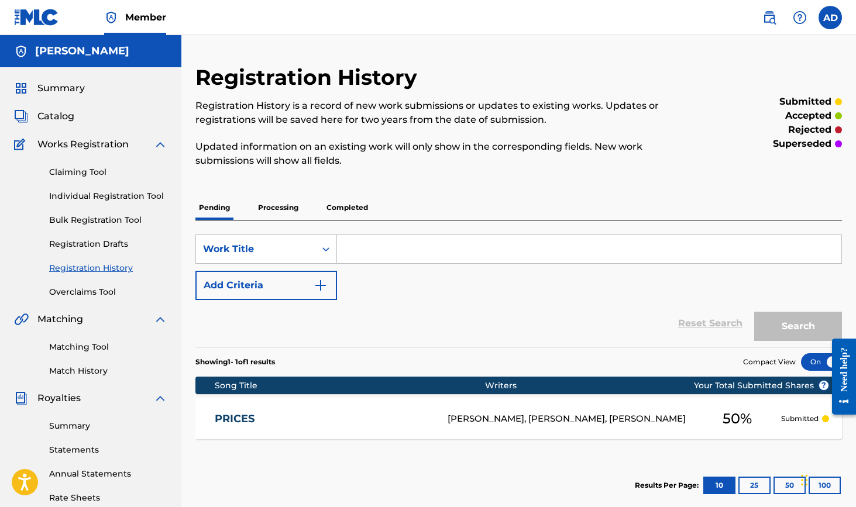
click at [275, 208] on p "Processing" at bounding box center [277, 207] width 47 height 25
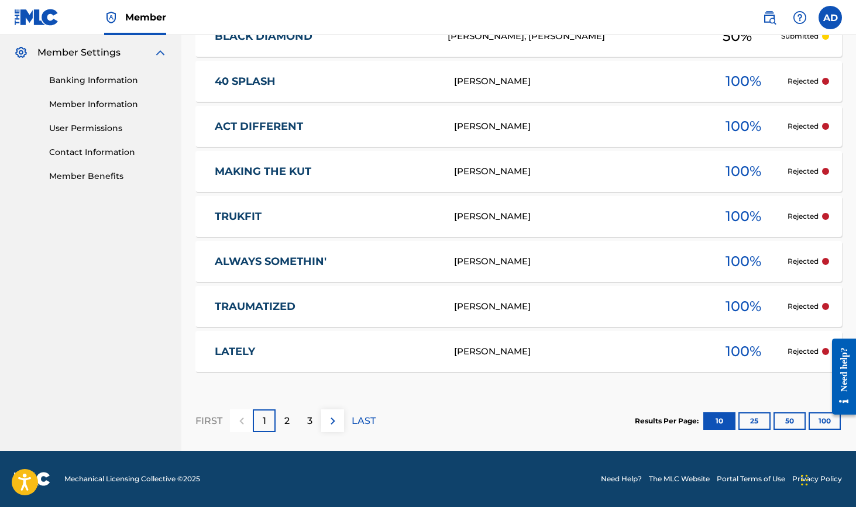
scroll to position [473, 0]
click at [285, 424] on p "2" at bounding box center [286, 421] width 5 height 14
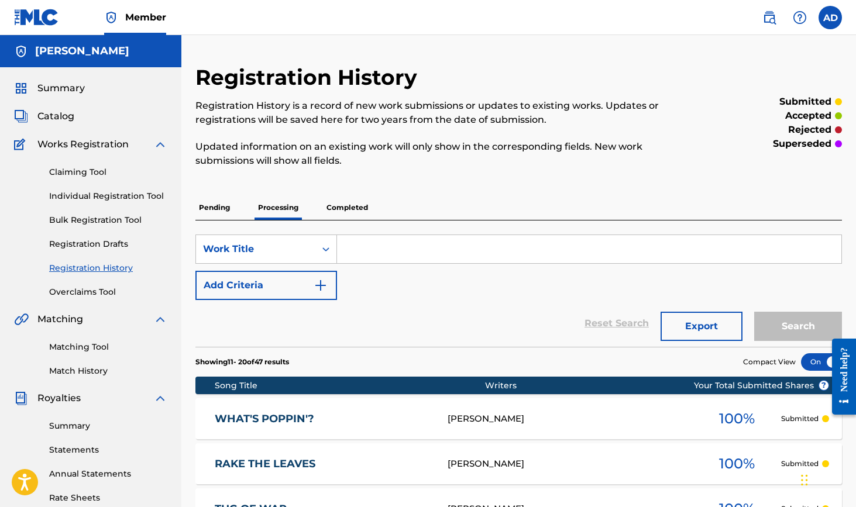
scroll to position [0, 0]
click at [56, 118] on span "Catalog" at bounding box center [55, 116] width 37 height 14
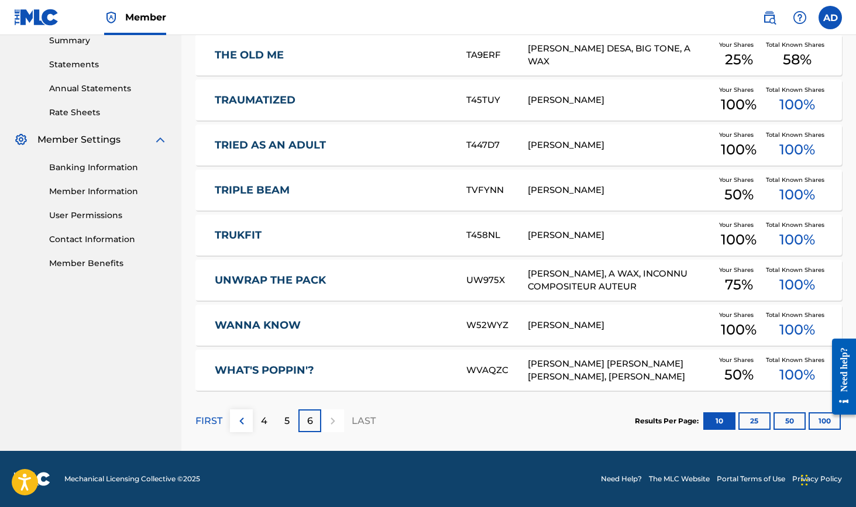
scroll to position [386, 0]
click at [209, 417] on p "FIRST" at bounding box center [208, 421] width 27 height 14
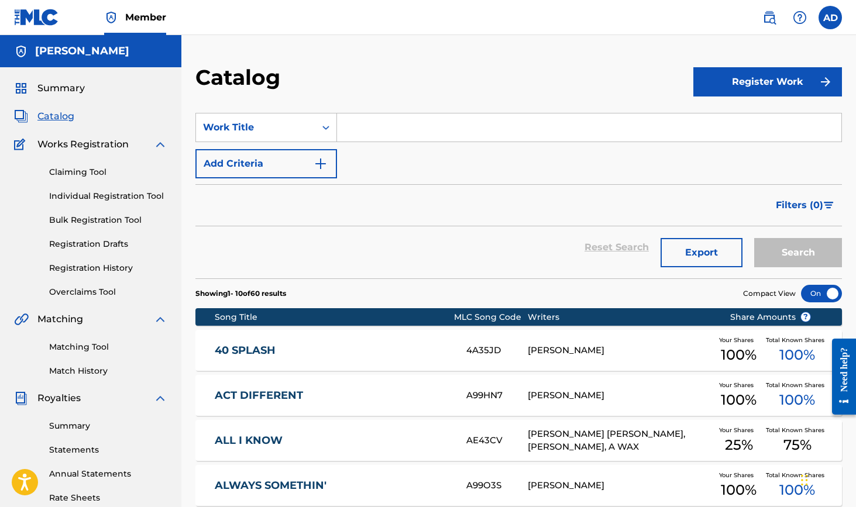
scroll to position [0, 0]
click at [57, 88] on span "Summary" at bounding box center [60, 88] width 47 height 14
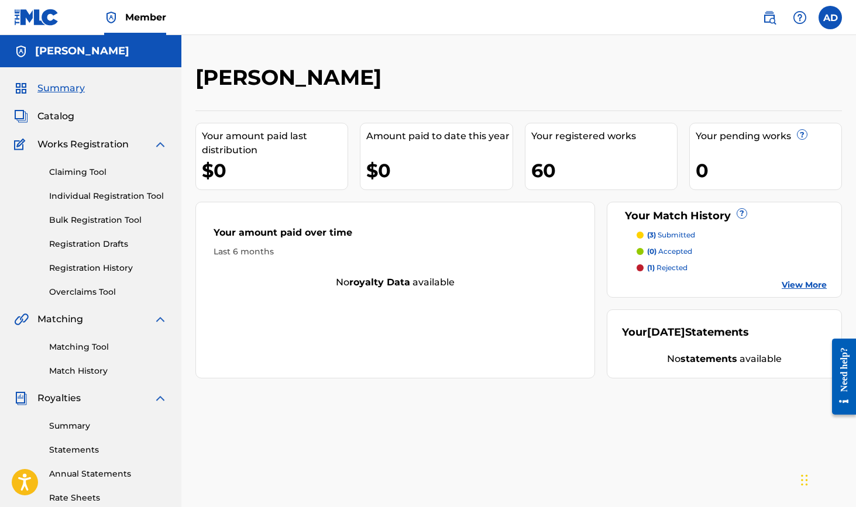
click at [668, 270] on p "(1) rejected" at bounding box center [667, 268] width 40 height 11
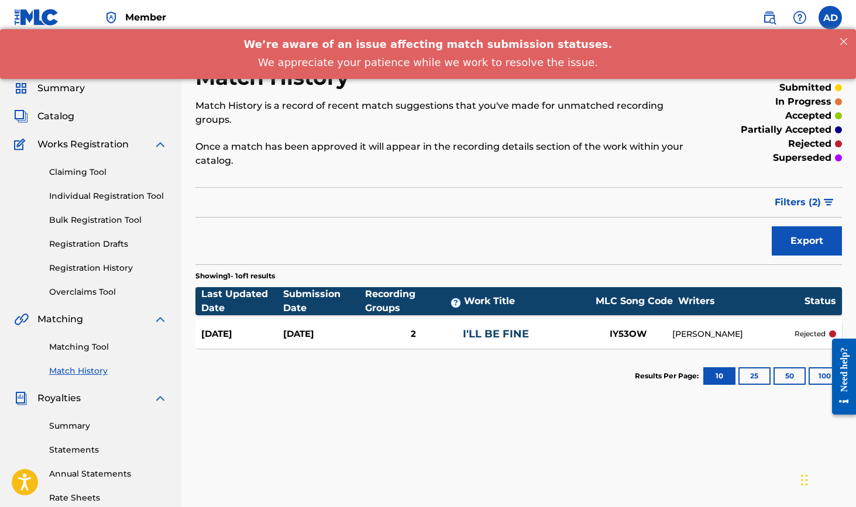
click at [72, 351] on link "Matching Tool" at bounding box center [108, 347] width 118 height 12
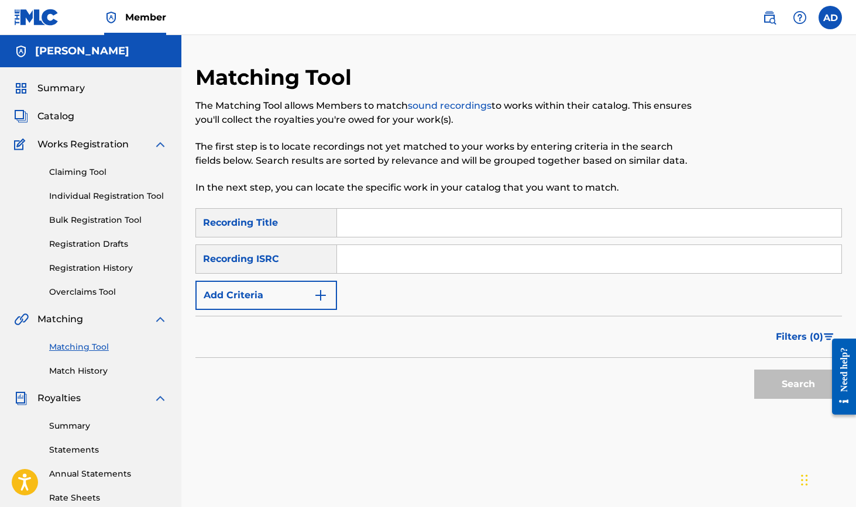
click at [219, 291] on button "Add Criteria" at bounding box center [266, 295] width 142 height 29
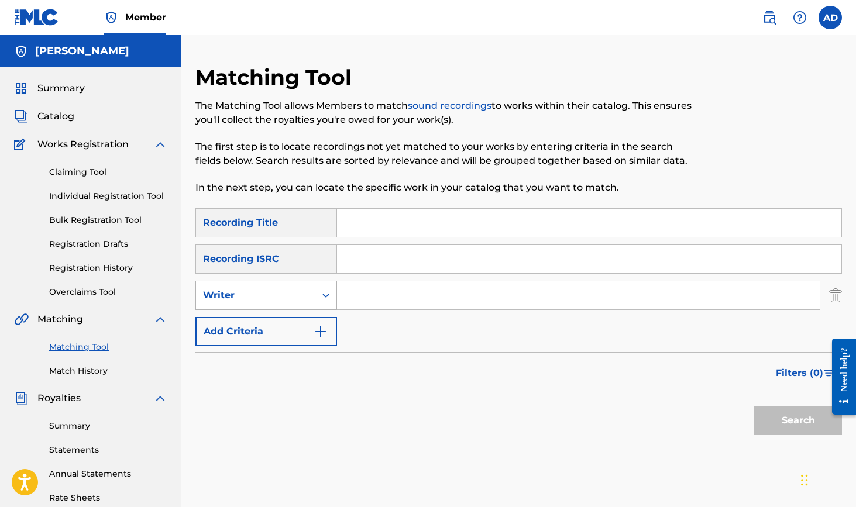
click at [221, 293] on div "Writer" at bounding box center [255, 295] width 105 height 14
click at [225, 328] on div "Recording Artist" at bounding box center [266, 324] width 140 height 29
click at [349, 290] on input "Search Form" at bounding box center [578, 295] width 483 height 28
type input "a-wax"
click at [798, 421] on button "Search" at bounding box center [798, 420] width 88 height 29
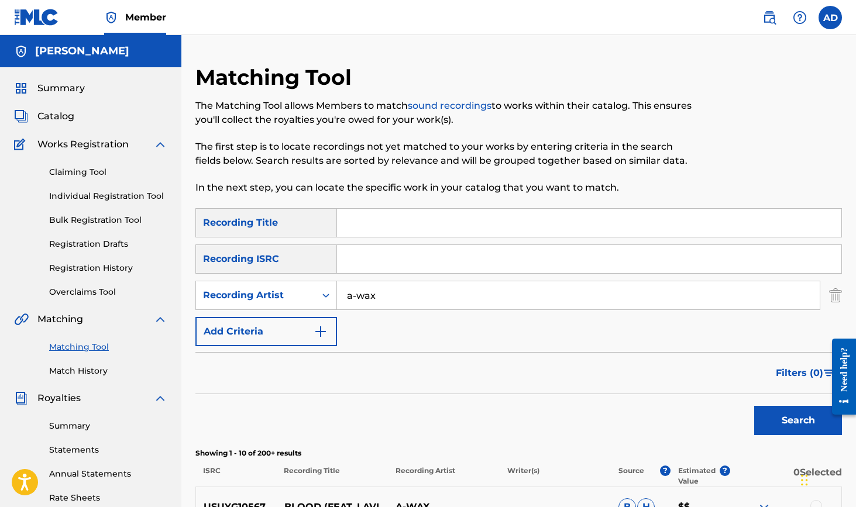
click at [801, 369] on span "Filters ( 0 )" at bounding box center [799, 373] width 47 height 14
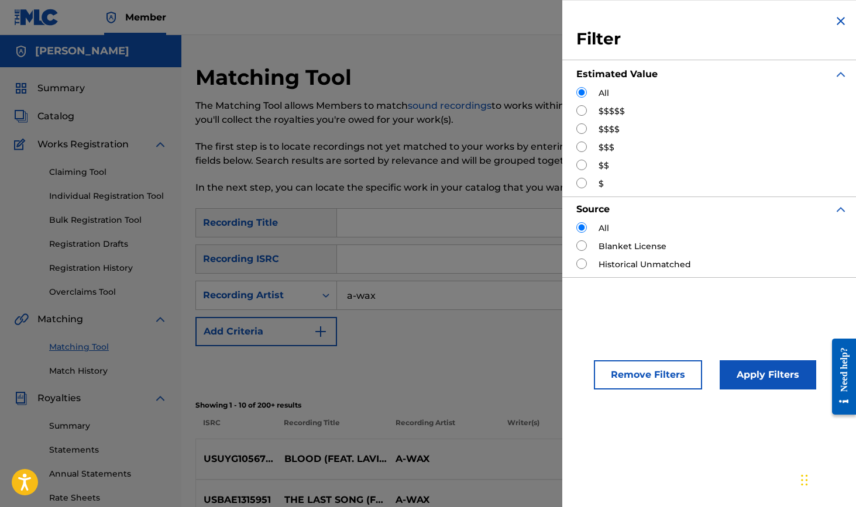
click at [581, 112] on input "Search Form" at bounding box center [581, 110] width 11 height 11
radio input "true"
click at [765, 365] on button "Apply Filters" at bounding box center [768, 374] width 97 height 29
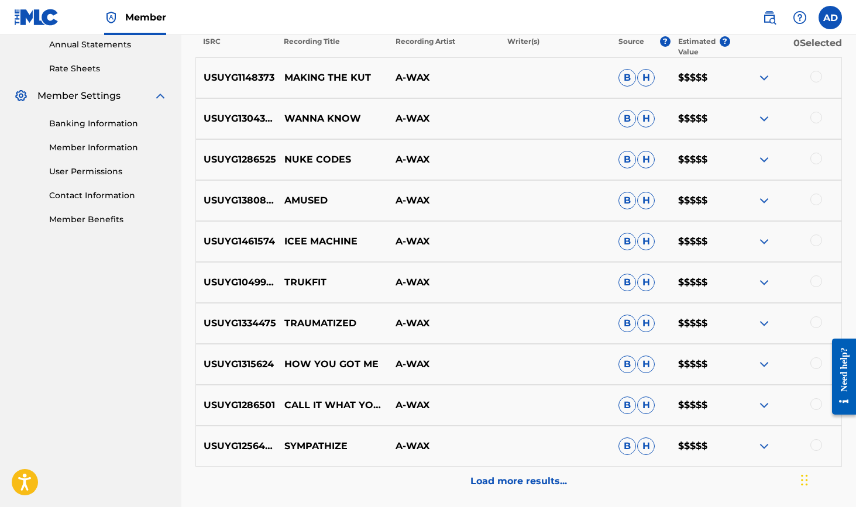
scroll to position [430, 0]
click at [532, 474] on p "Load more results..." at bounding box center [518, 481] width 97 height 14
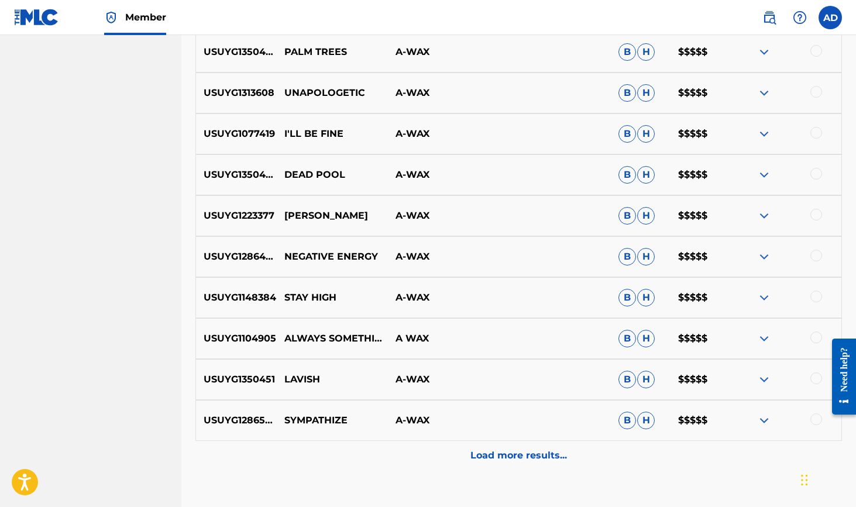
scroll to position [865, 0]
click at [521, 456] on p "Load more results..." at bounding box center [518, 455] width 97 height 14
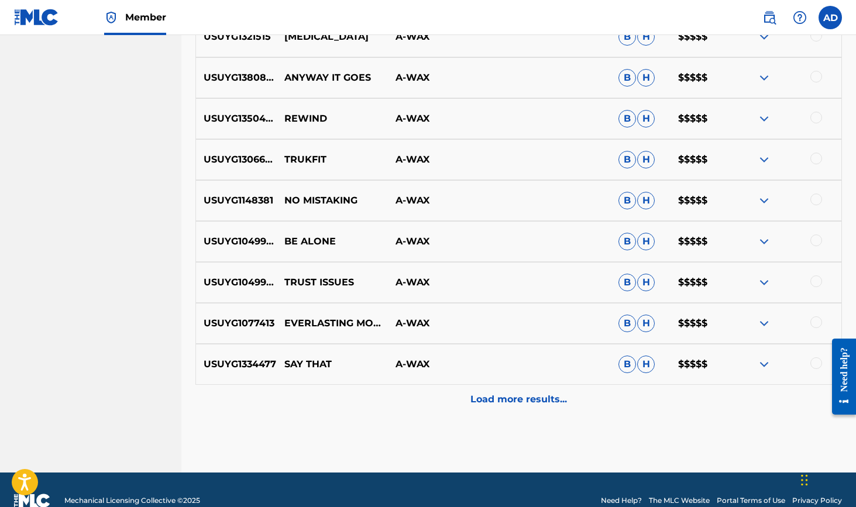
scroll to position [1337, 0]
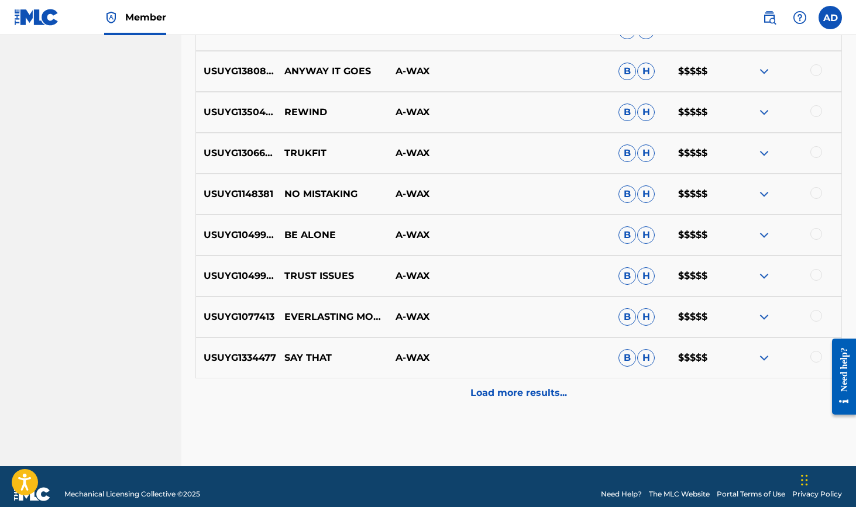
click at [513, 393] on p "Load more results..." at bounding box center [518, 393] width 97 height 14
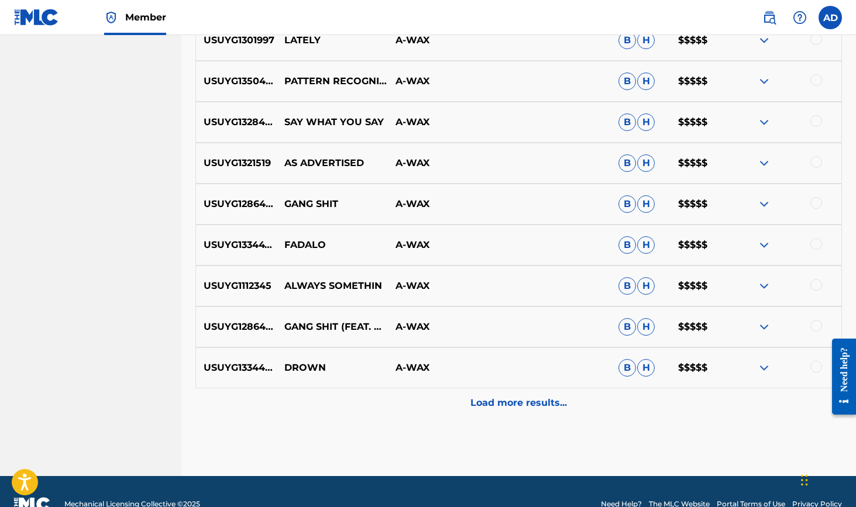
scroll to position [1738, 0]
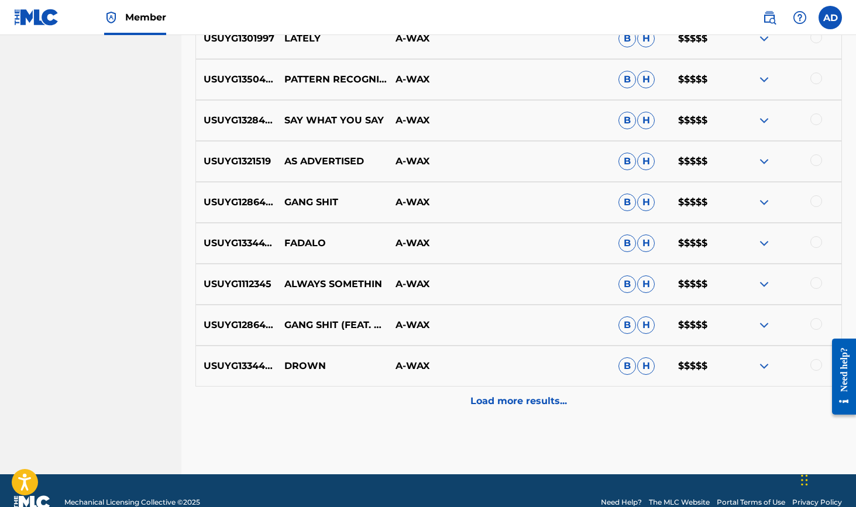
click at [515, 403] on p "Load more results..." at bounding box center [518, 401] width 97 height 14
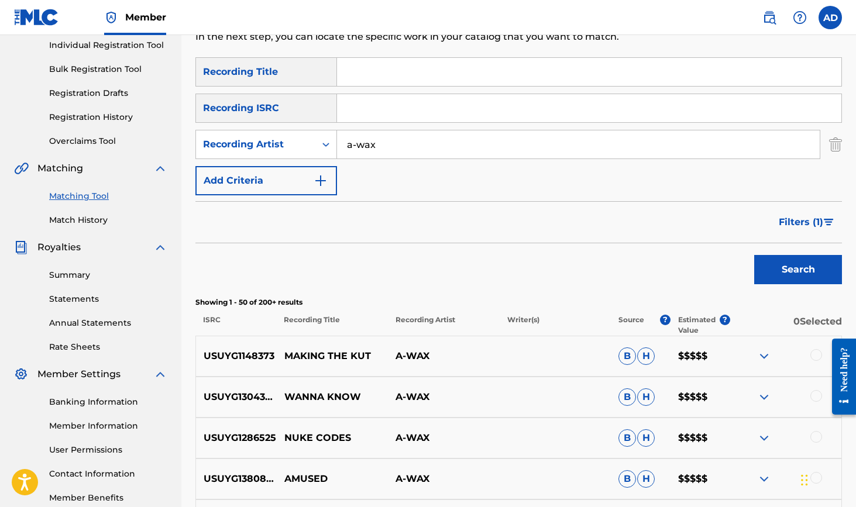
scroll to position [152, 0]
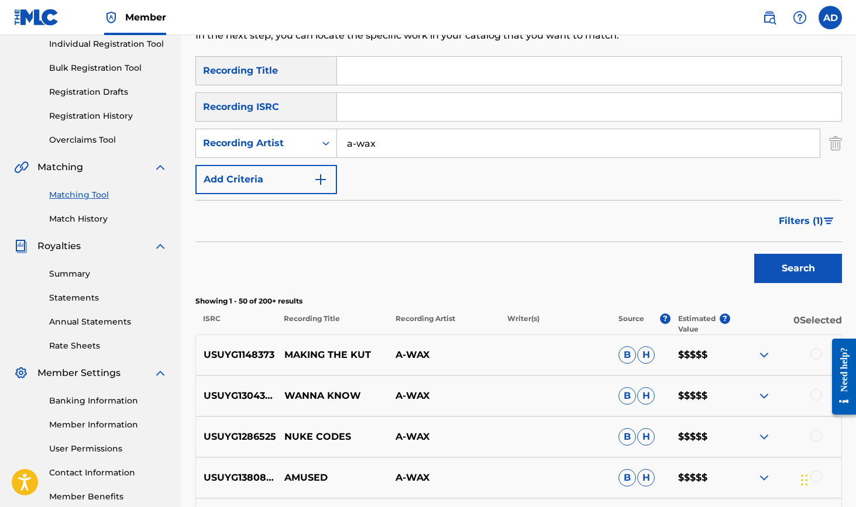
click at [87, 399] on link "Banking Information" at bounding box center [108, 401] width 118 height 12
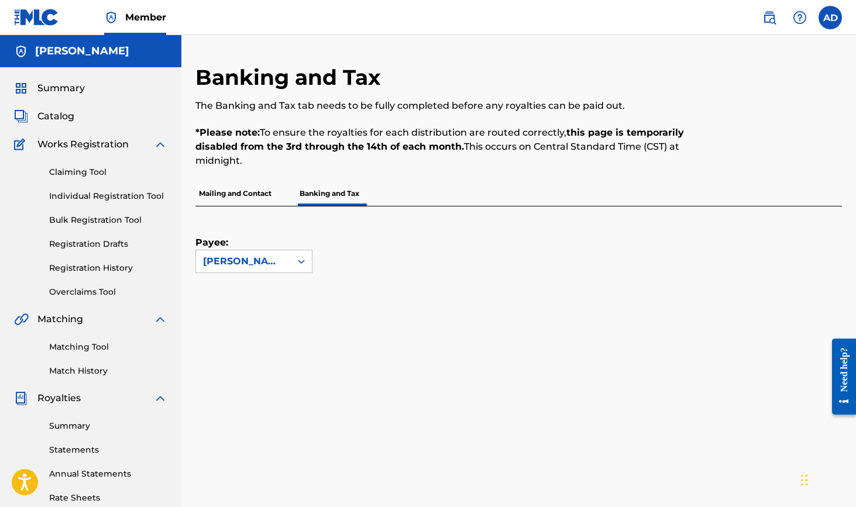
click at [57, 90] on span "Summary" at bounding box center [60, 88] width 47 height 14
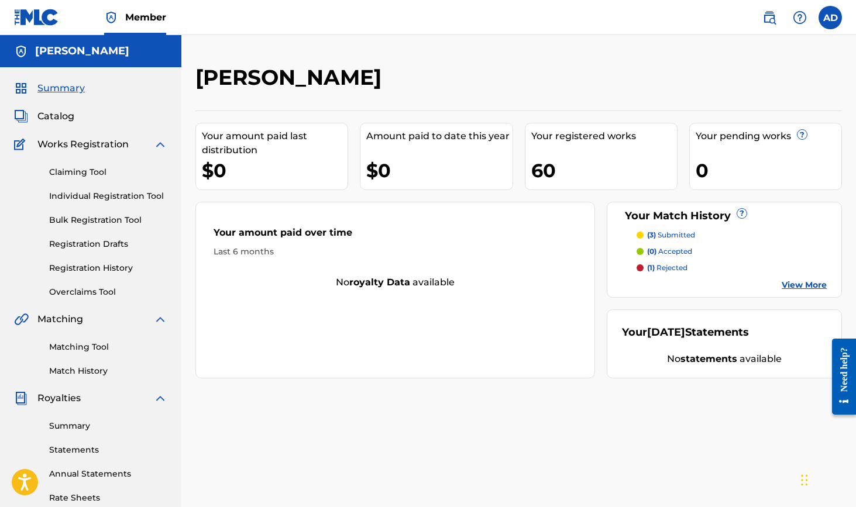
click at [58, 115] on span "Catalog" at bounding box center [55, 116] width 37 height 14
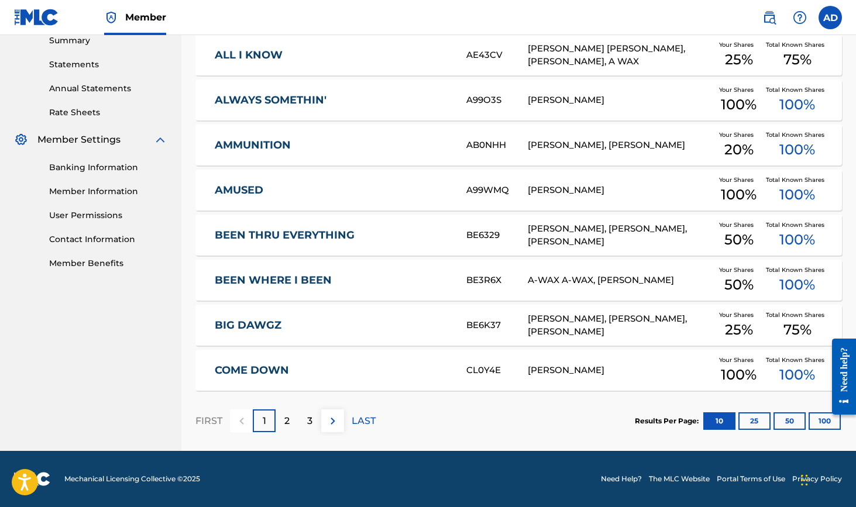
scroll to position [386, 0]
